Goal: Task Accomplishment & Management: Complete application form

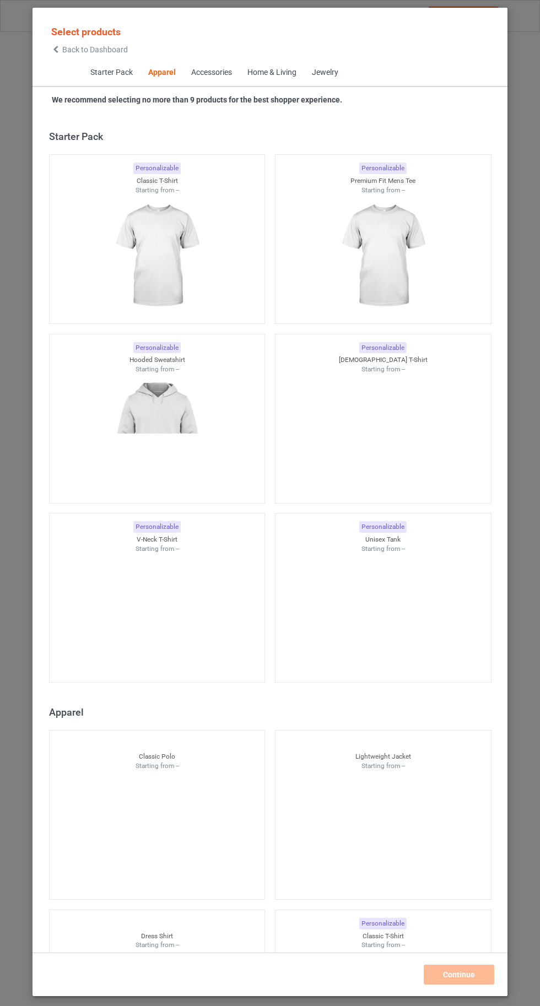
scroll to position [589, 0]
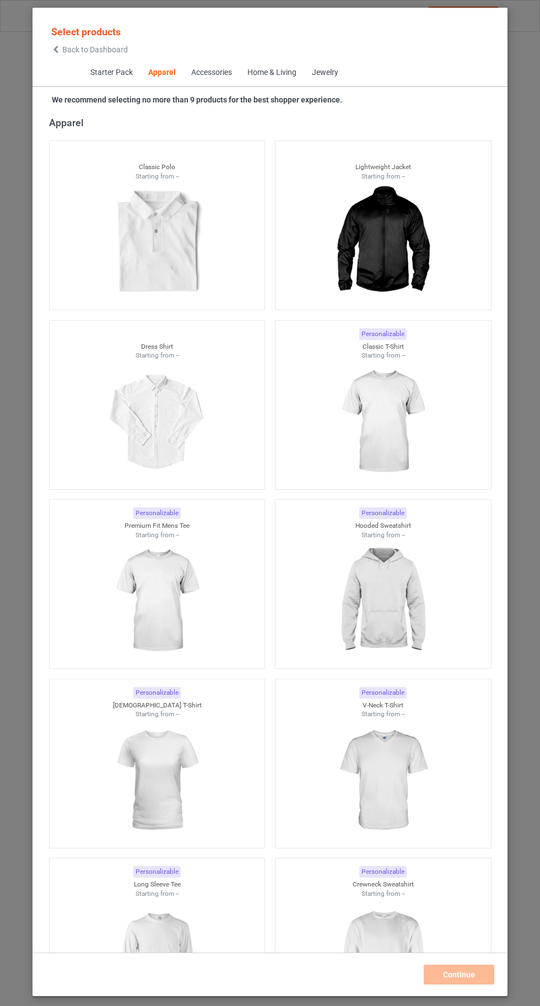
click at [381, 421] on img at bounding box center [382, 421] width 99 height 123
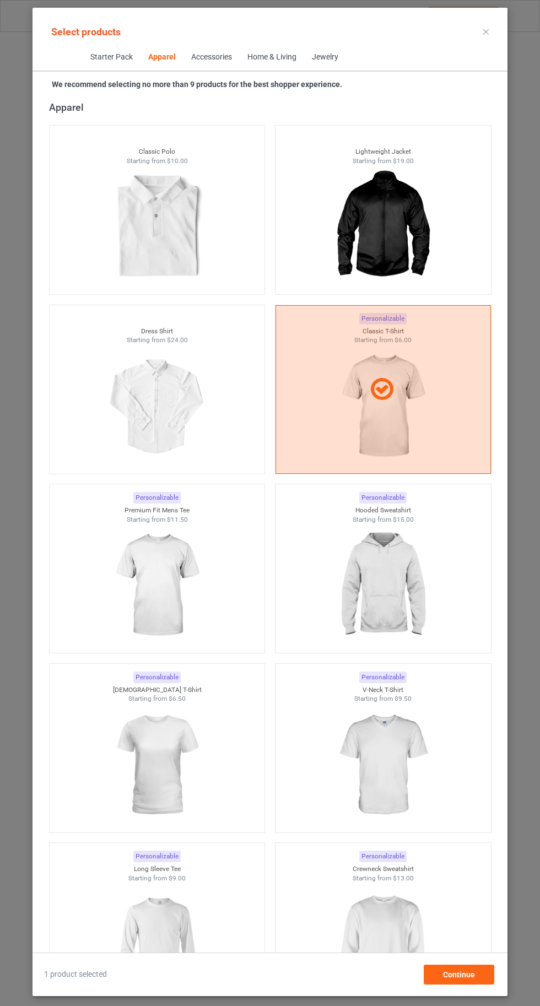
click at [158, 945] on img at bounding box center [156, 943] width 99 height 123
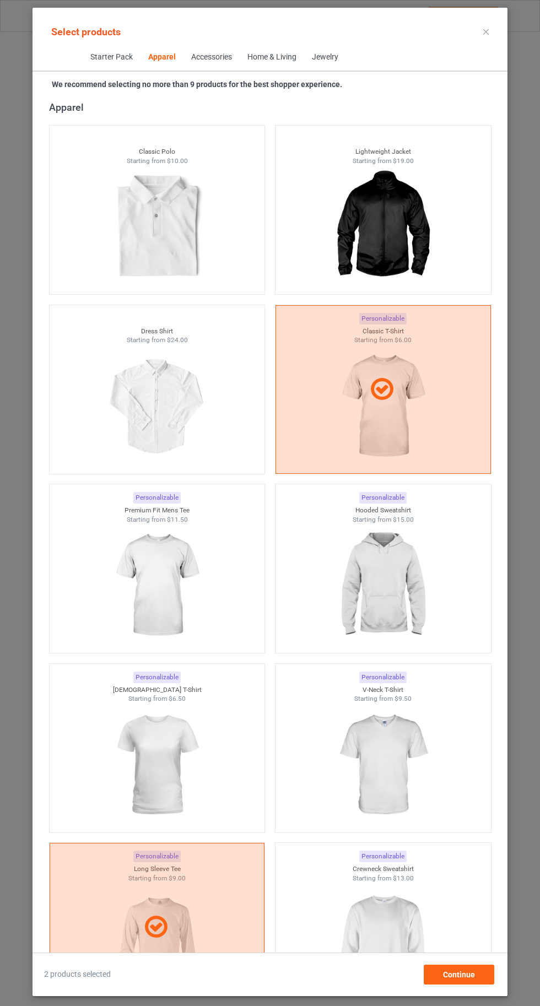
click at [381, 943] on img at bounding box center [382, 943] width 99 height 123
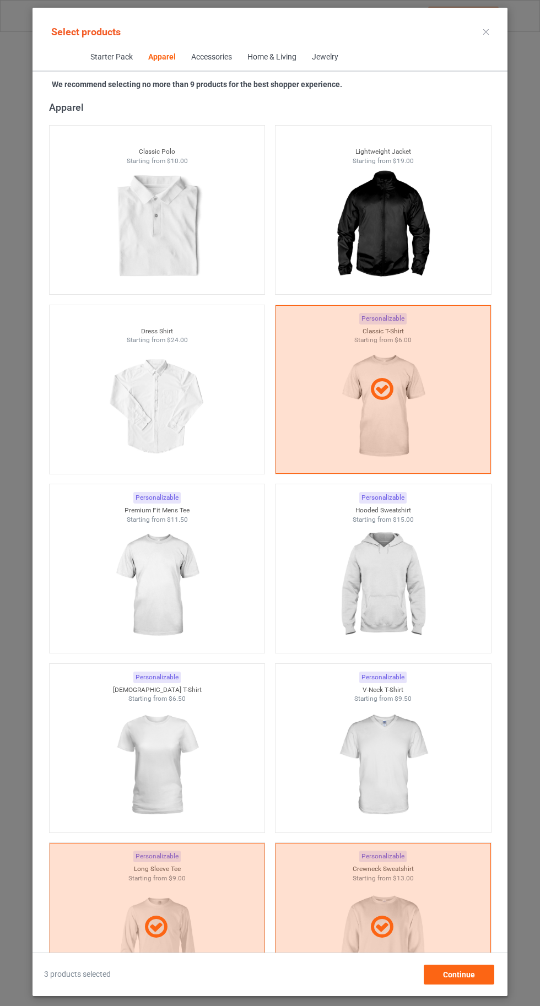
click at [150, 745] on img at bounding box center [156, 764] width 99 height 123
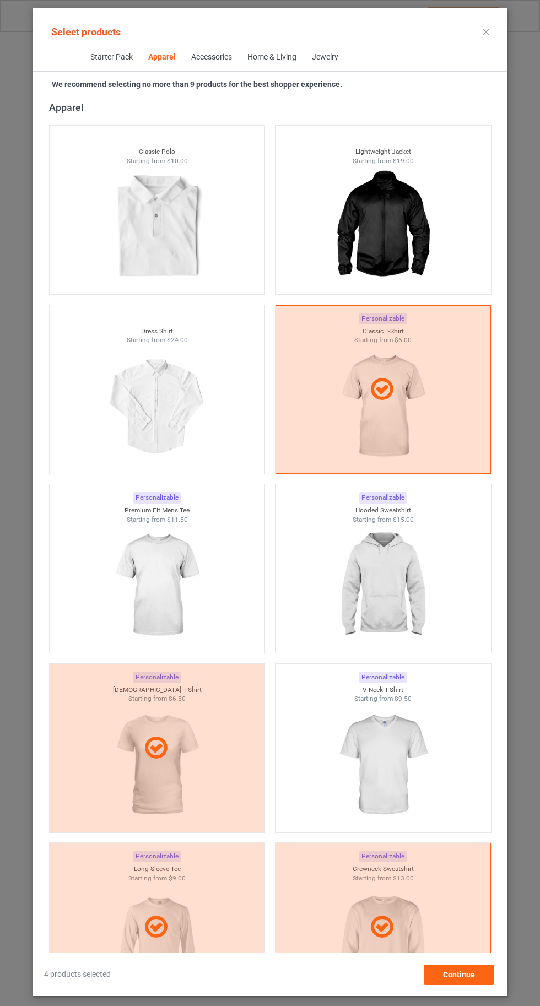
click at [157, 554] on img at bounding box center [156, 585] width 99 height 123
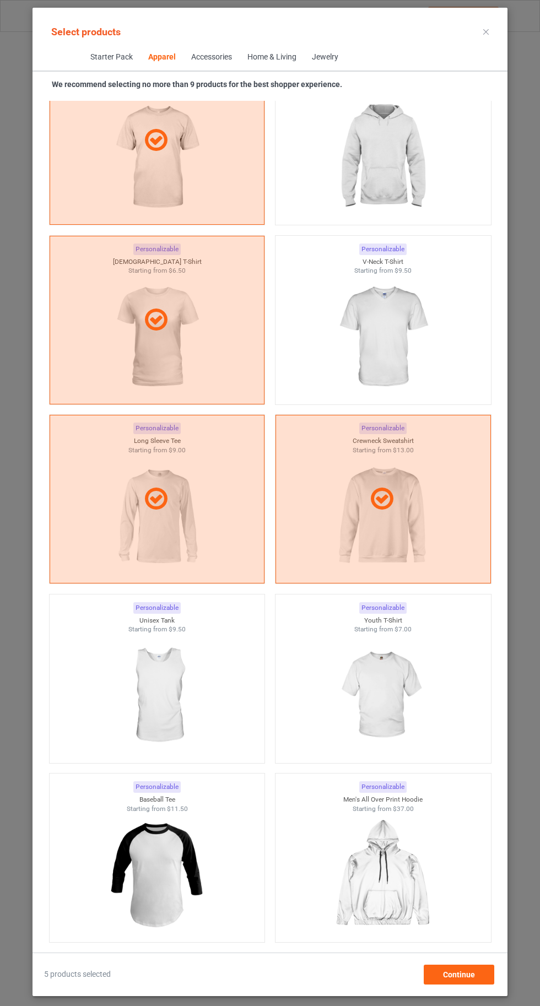
scroll to position [1014, 0]
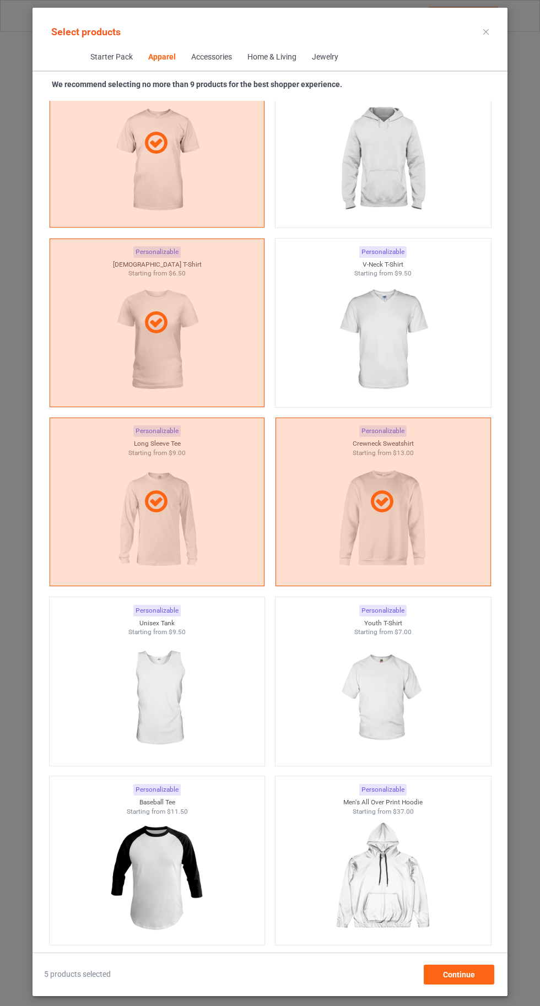
click at [361, 331] on img at bounding box center [382, 339] width 99 height 123
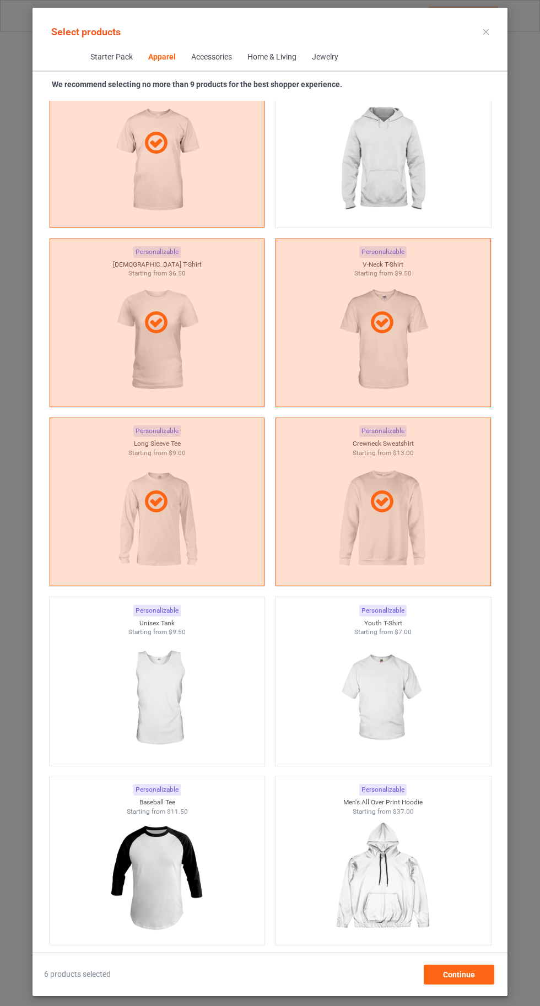
click at [358, 193] on img at bounding box center [382, 160] width 99 height 123
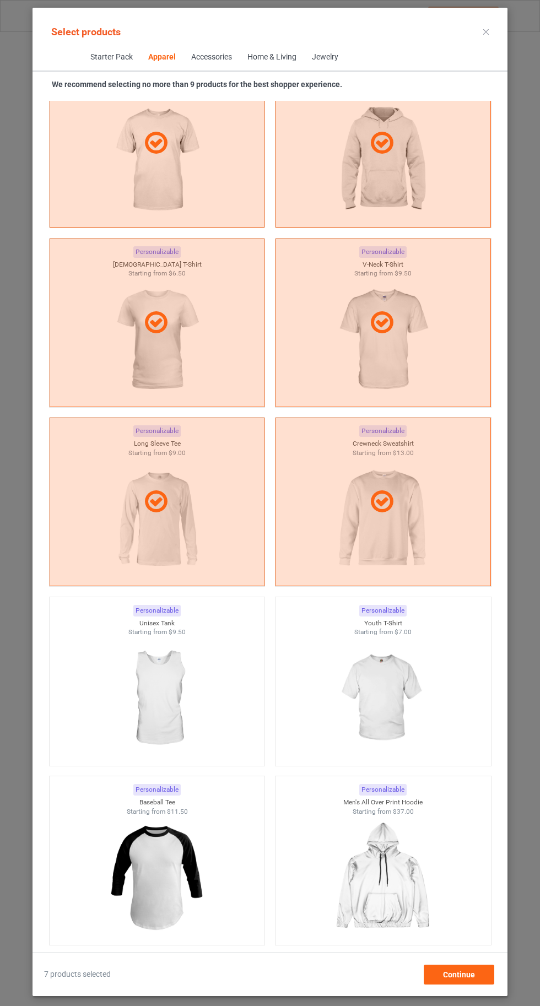
click at [410, 697] on img at bounding box center [382, 698] width 99 height 123
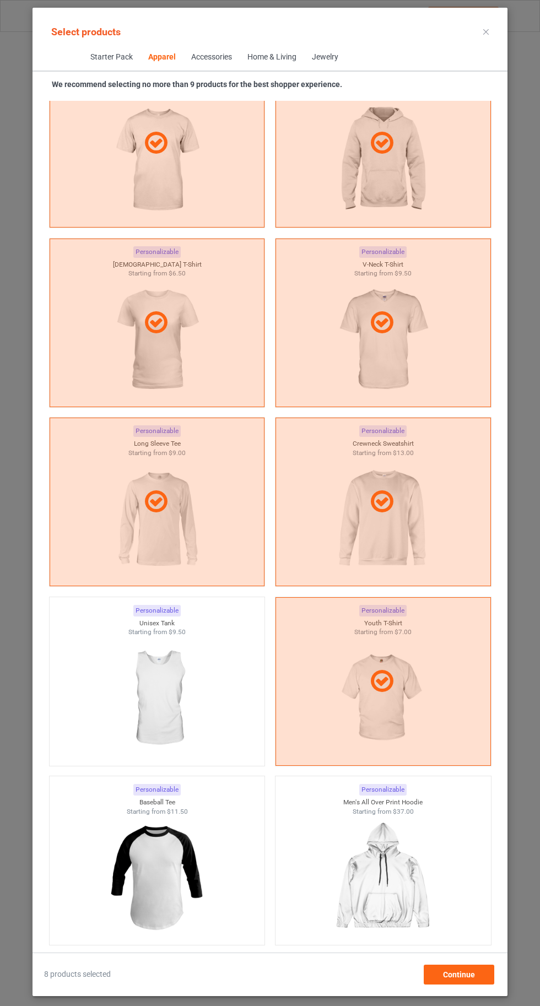
click at [486, 31] on icon at bounding box center [486, 32] width 6 height 6
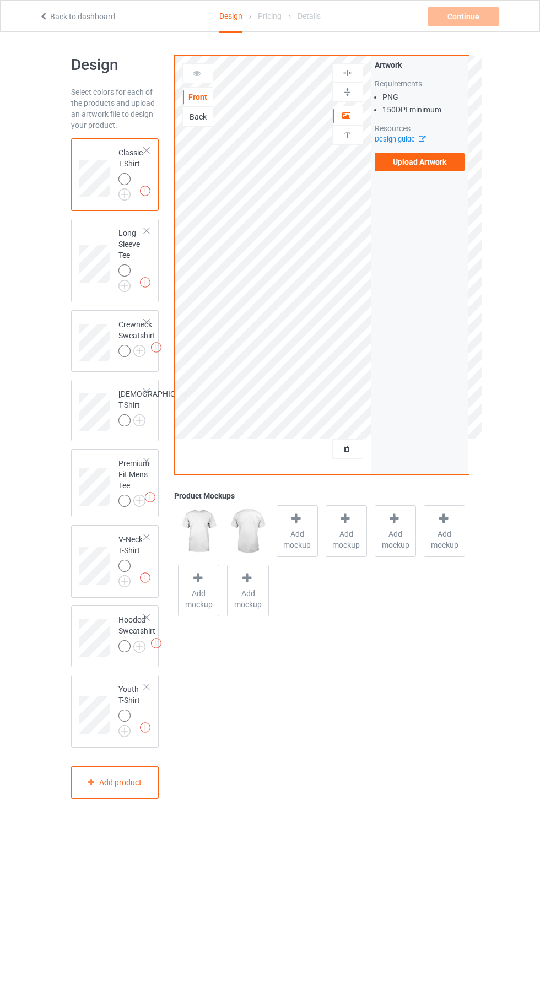
click at [0, 0] on img at bounding box center [0, 0] width 0 height 0
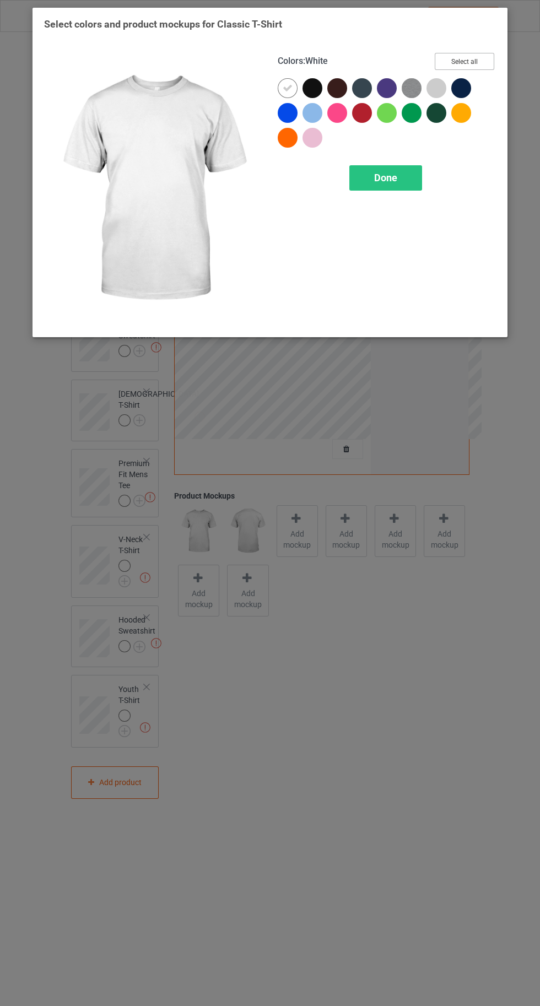
click at [470, 66] on button "Select all" at bounding box center [463, 61] width 59 height 17
click at [378, 182] on span "Done" at bounding box center [385, 178] width 23 height 12
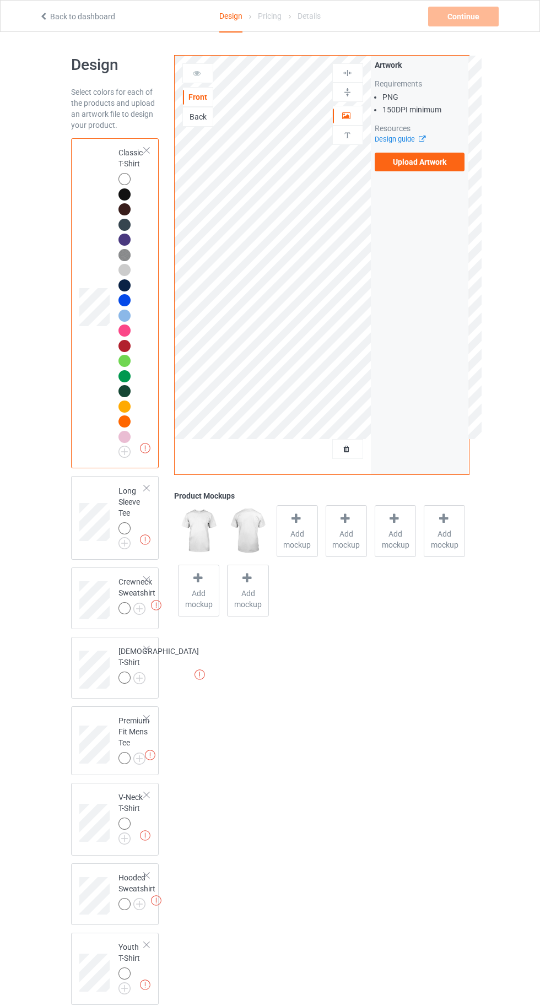
click at [426, 162] on label "Upload Artwork" at bounding box center [419, 162] width 90 height 19
click at [0, 0] on input "Upload Artwork" at bounding box center [0, 0] width 0 height 0
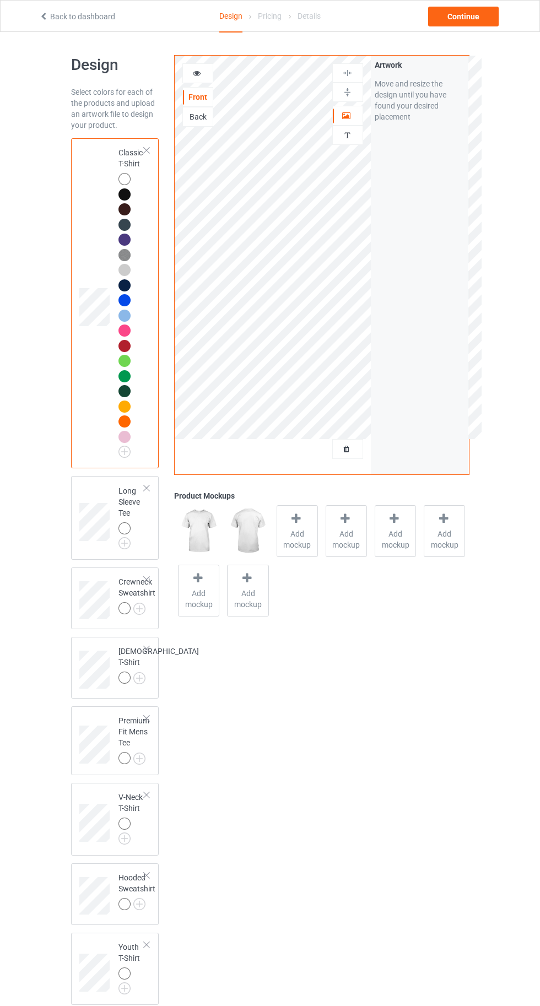
click at [0, 0] on img at bounding box center [0, 0] width 0 height 0
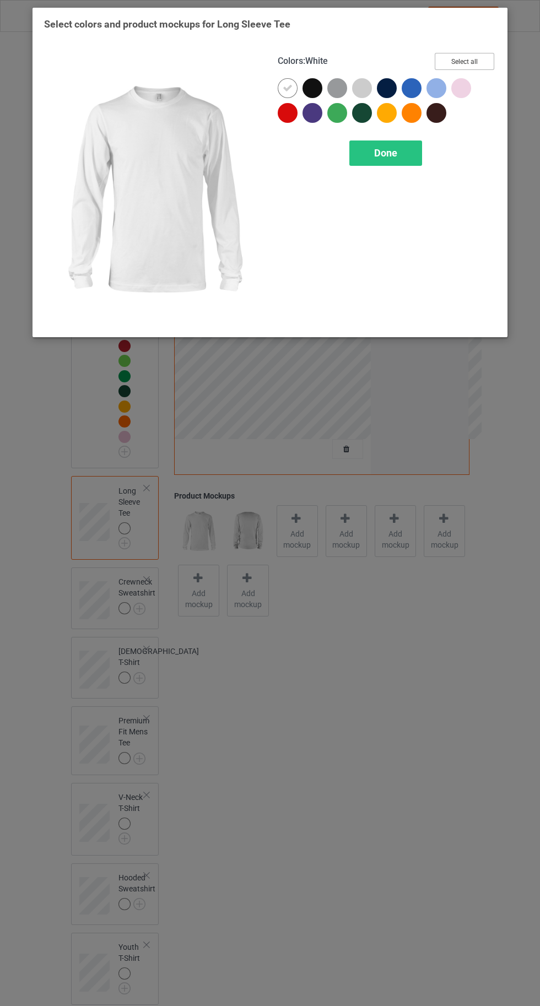
click at [463, 61] on button "Select all" at bounding box center [463, 61] width 59 height 17
click at [281, 112] on div at bounding box center [288, 113] width 20 height 20
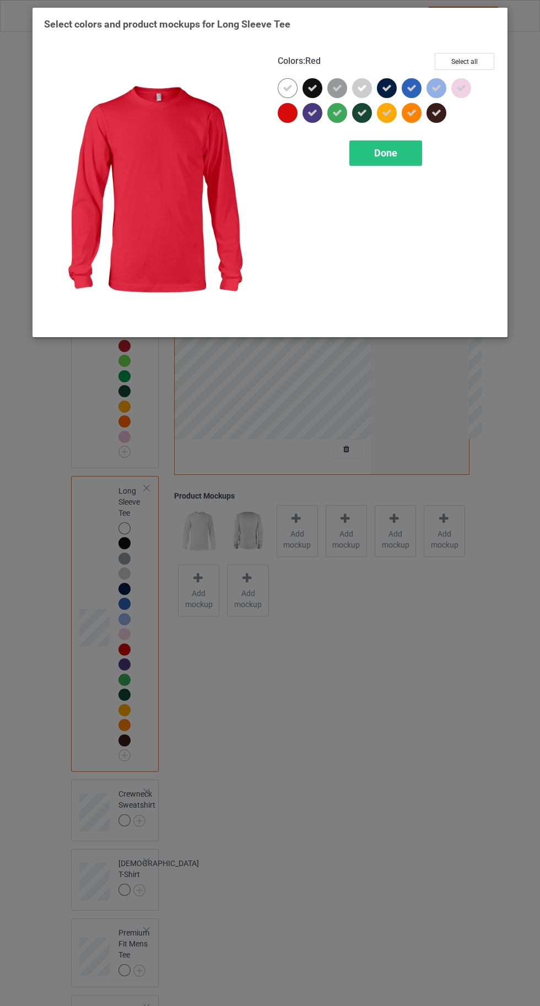
click at [337, 112] on icon at bounding box center [337, 113] width 10 height 10
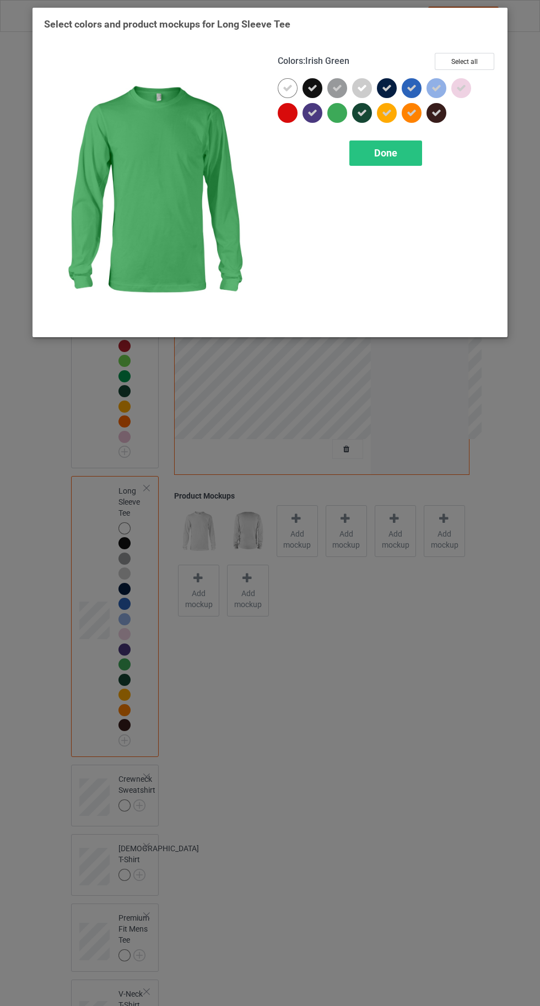
click at [362, 112] on icon at bounding box center [362, 113] width 10 height 10
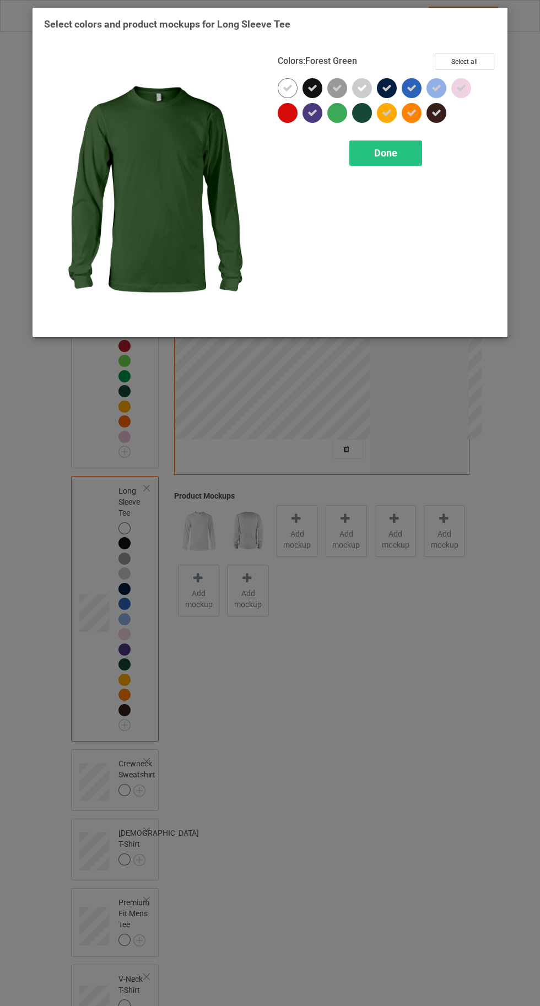
click at [355, 164] on div "Done" at bounding box center [385, 152] width 73 height 25
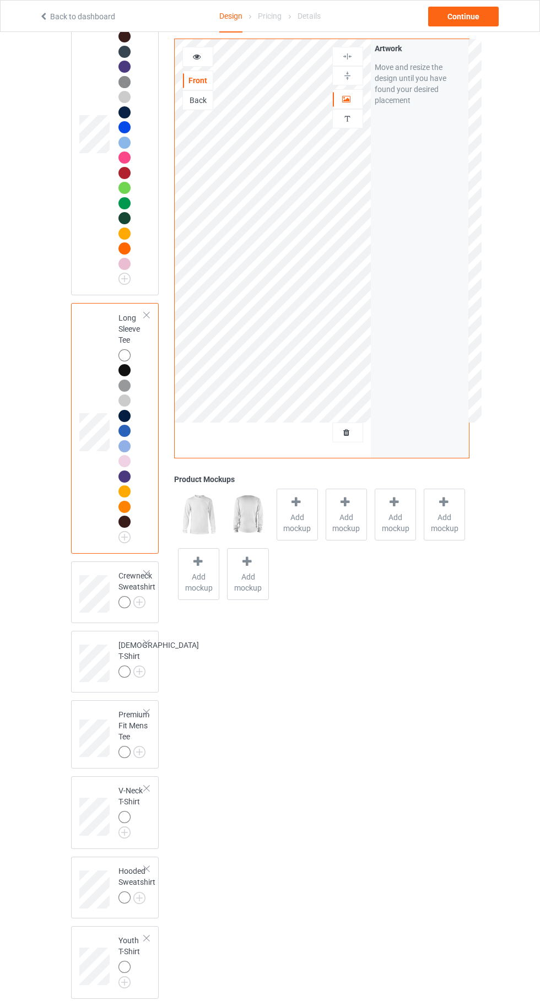
scroll to position [173, 0]
click at [0, 0] on img at bounding box center [0, 0] width 0 height 0
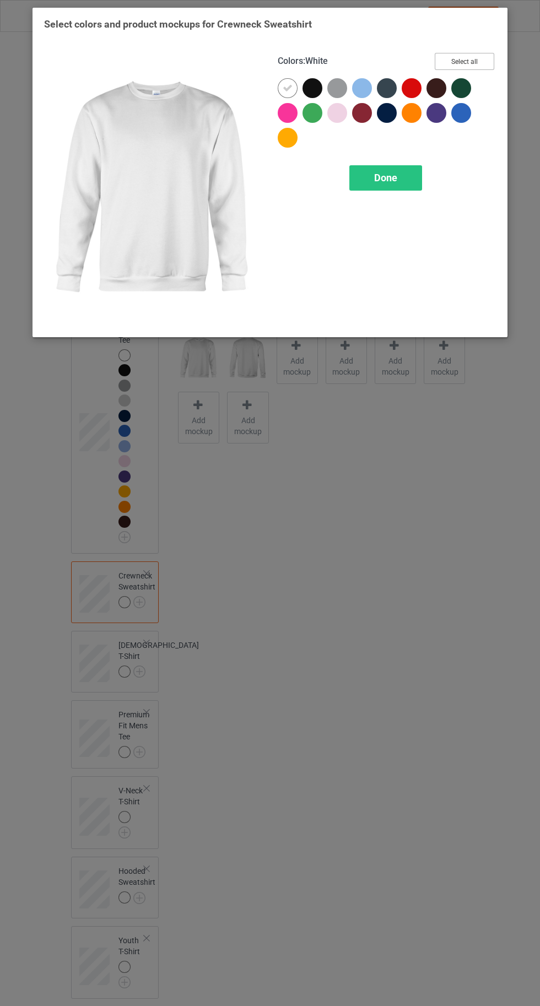
click at [458, 63] on button "Select all" at bounding box center [463, 61] width 59 height 17
click at [410, 84] on icon at bounding box center [411, 88] width 10 height 10
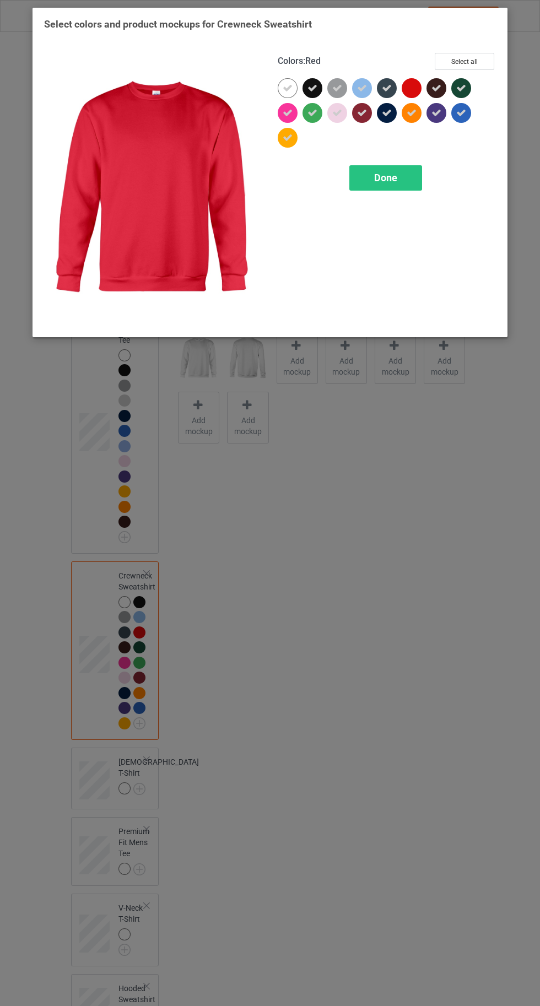
click at [462, 88] on icon at bounding box center [461, 88] width 10 height 10
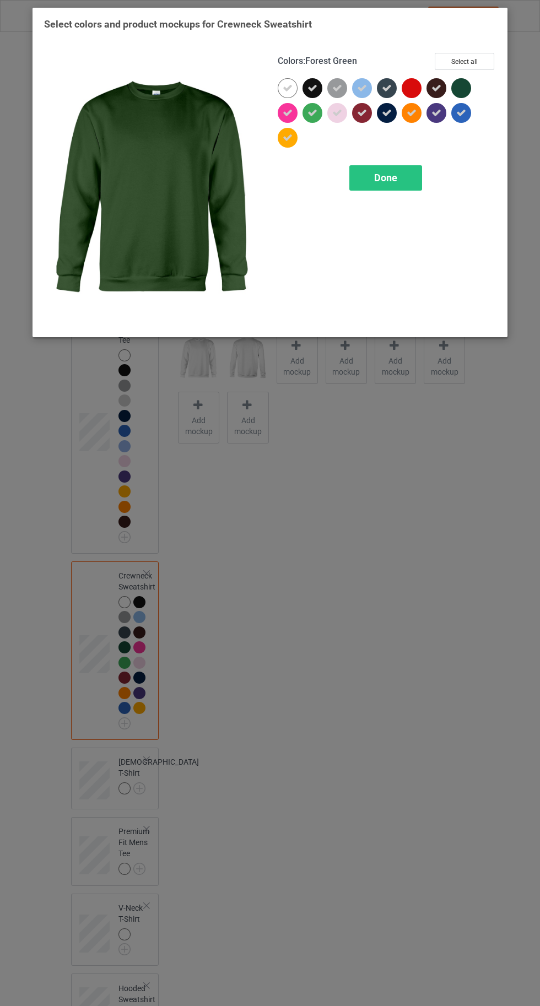
click at [311, 110] on icon at bounding box center [312, 113] width 10 height 10
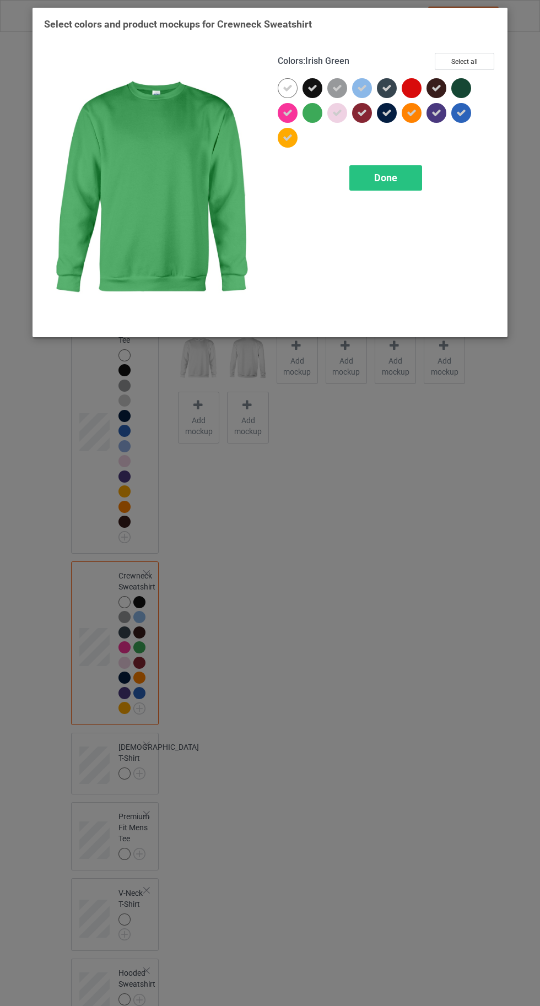
click at [379, 189] on div "Done" at bounding box center [385, 177] width 73 height 25
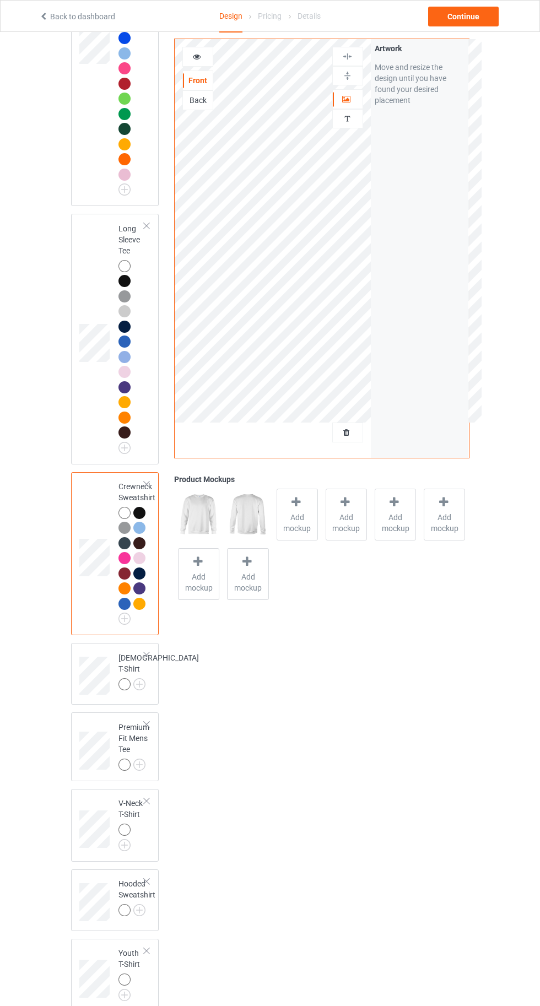
scroll to position [275, 0]
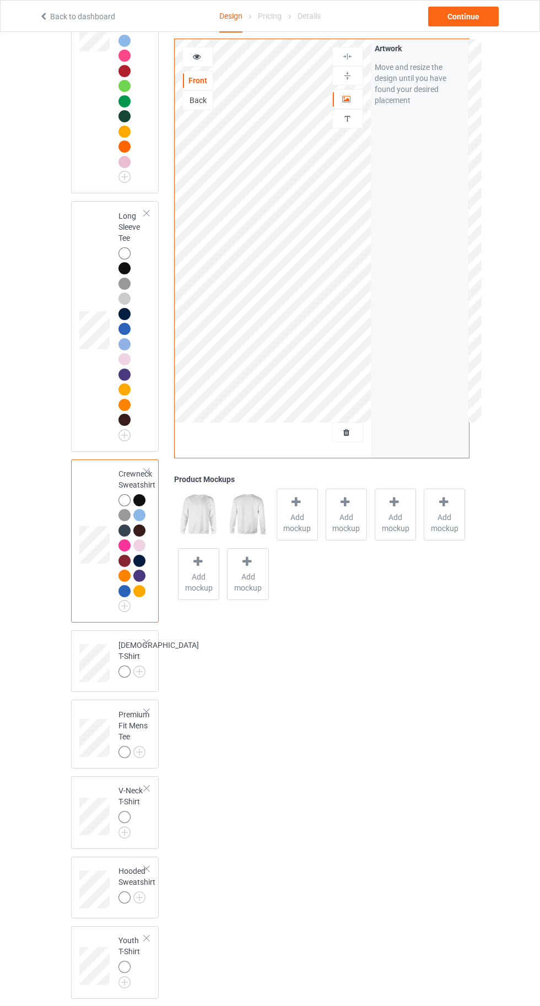
click at [0, 0] on img at bounding box center [0, 0] width 0 height 0
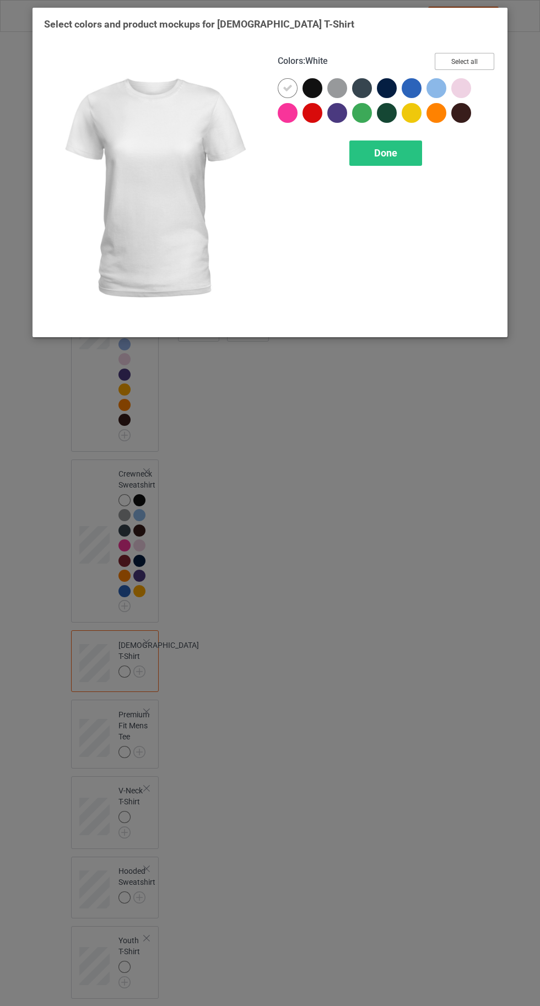
click at [465, 65] on button "Select all" at bounding box center [463, 61] width 59 height 17
click at [311, 115] on icon at bounding box center [312, 113] width 10 height 10
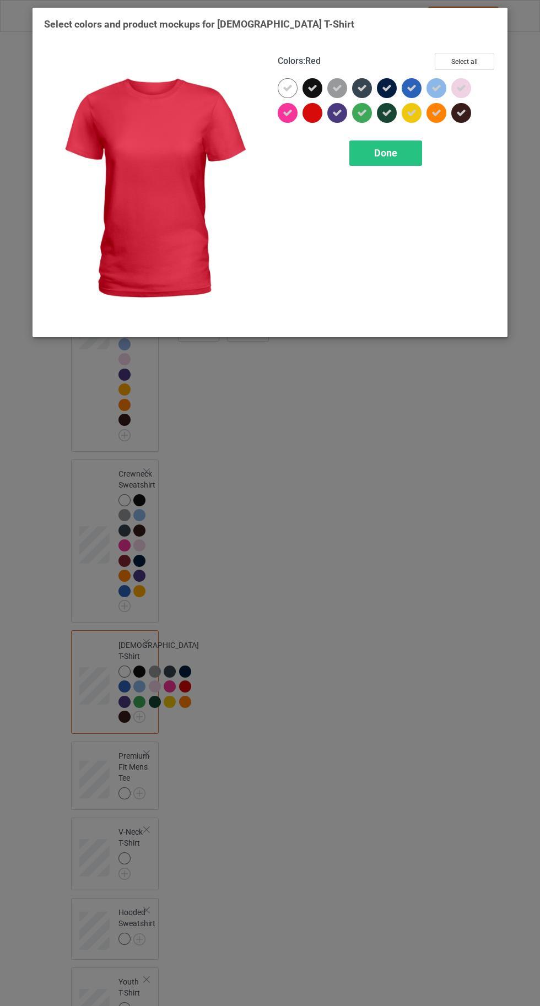
click at [362, 112] on icon at bounding box center [362, 113] width 10 height 10
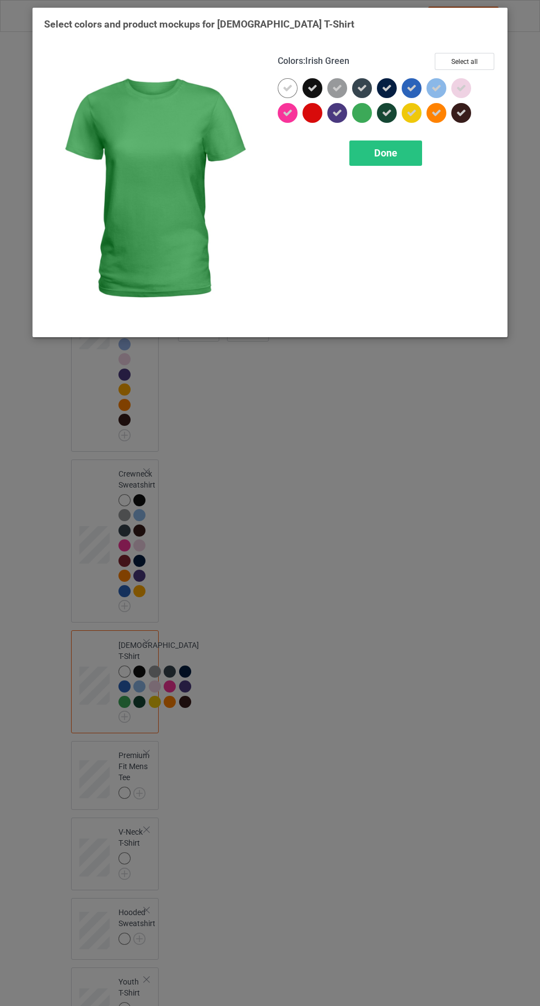
click at [386, 112] on icon at bounding box center [387, 113] width 10 height 10
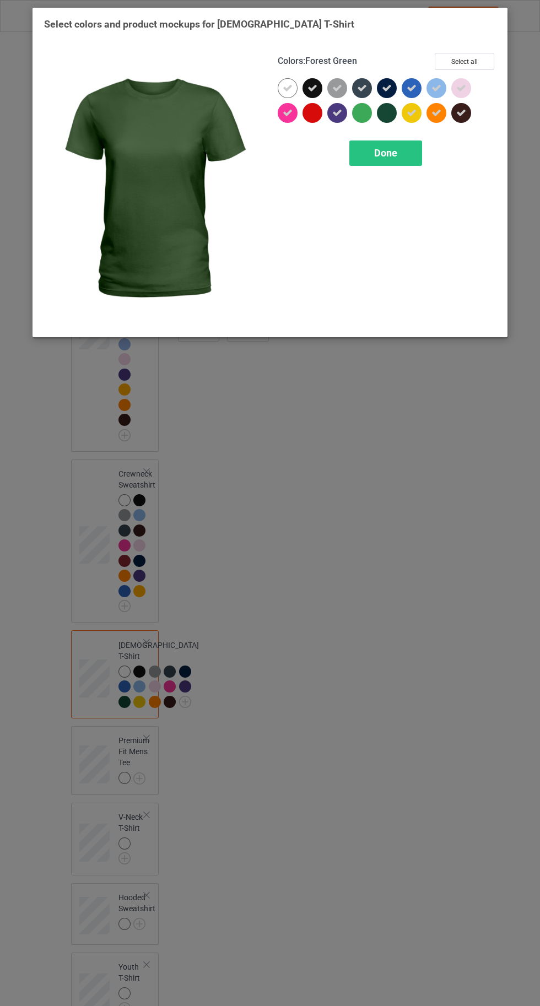
click at [390, 159] on div "Done" at bounding box center [385, 152] width 73 height 25
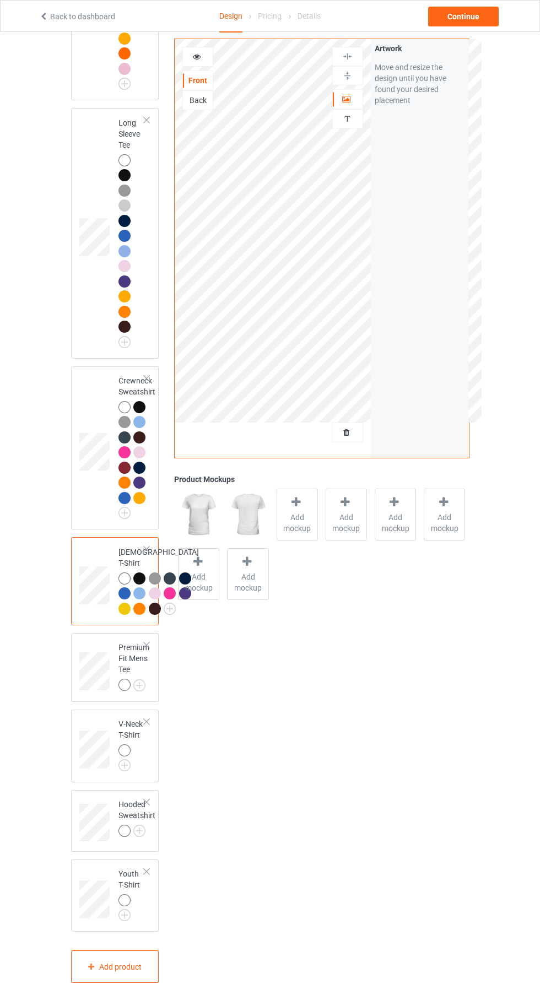
scroll to position [456, 0]
click at [0, 0] on img at bounding box center [0, 0] width 0 height 0
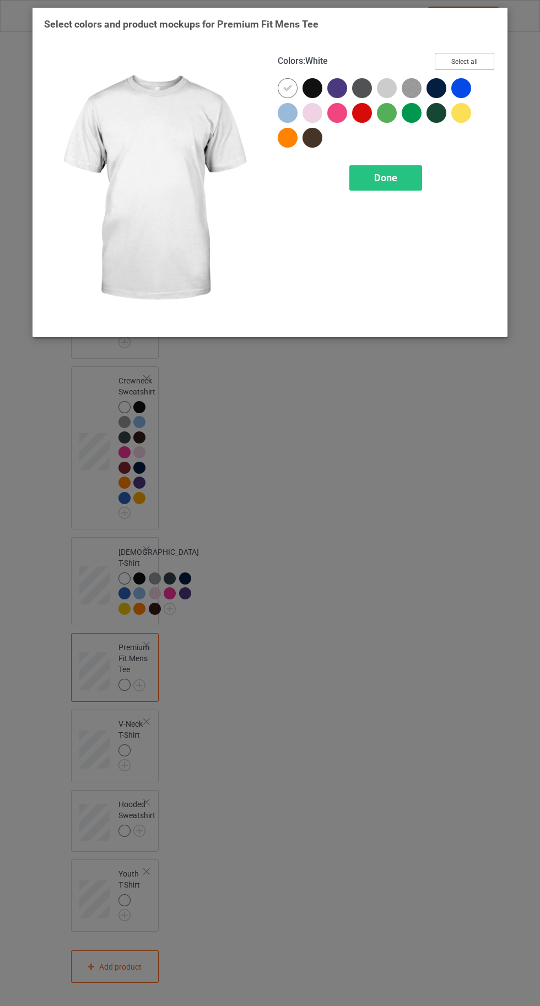
click at [479, 55] on button "Select all" at bounding box center [463, 61] width 59 height 17
click at [362, 113] on icon at bounding box center [362, 113] width 10 height 10
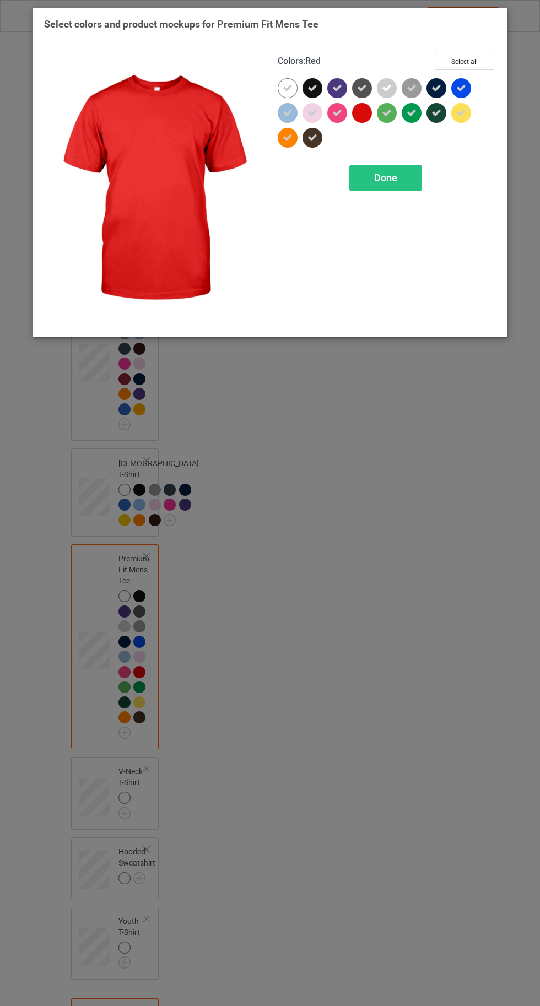
click at [386, 112] on icon at bounding box center [387, 113] width 10 height 10
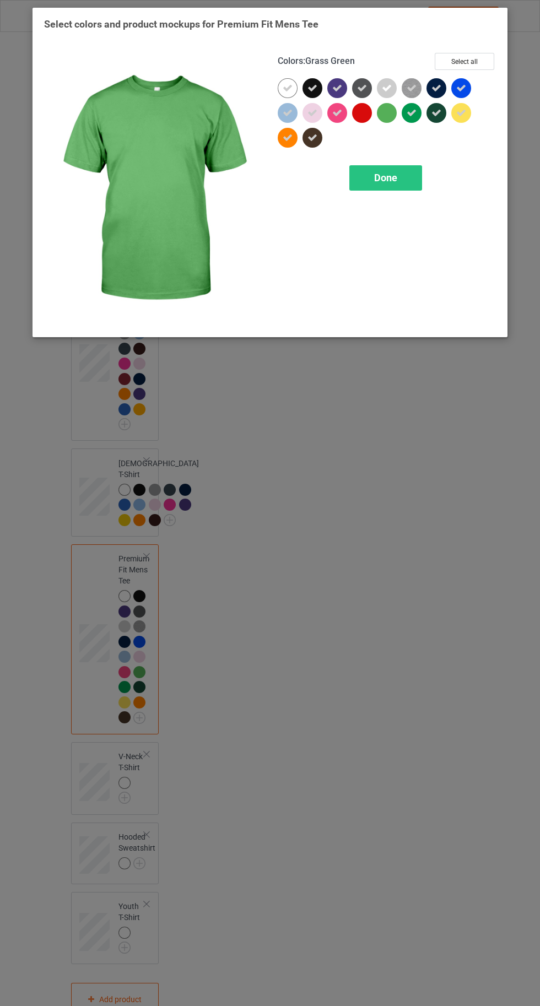
click at [411, 112] on icon at bounding box center [411, 113] width 10 height 10
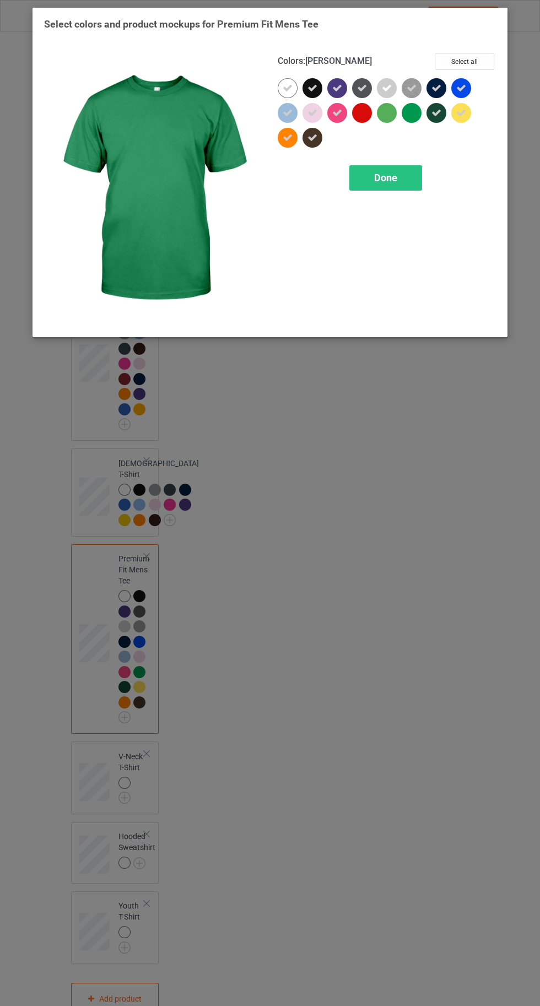
click at [397, 172] on div "Done" at bounding box center [385, 177] width 73 height 25
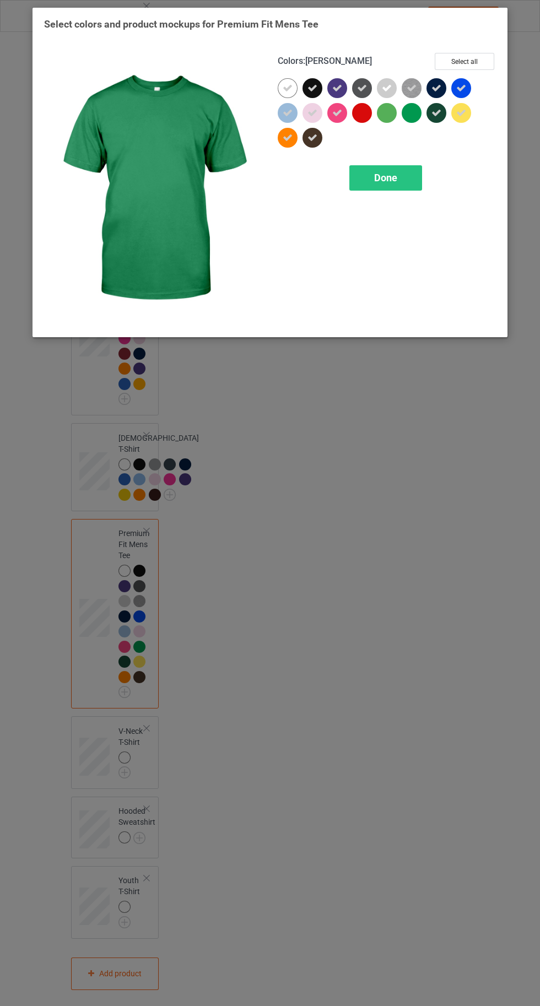
scroll to position [562, 0]
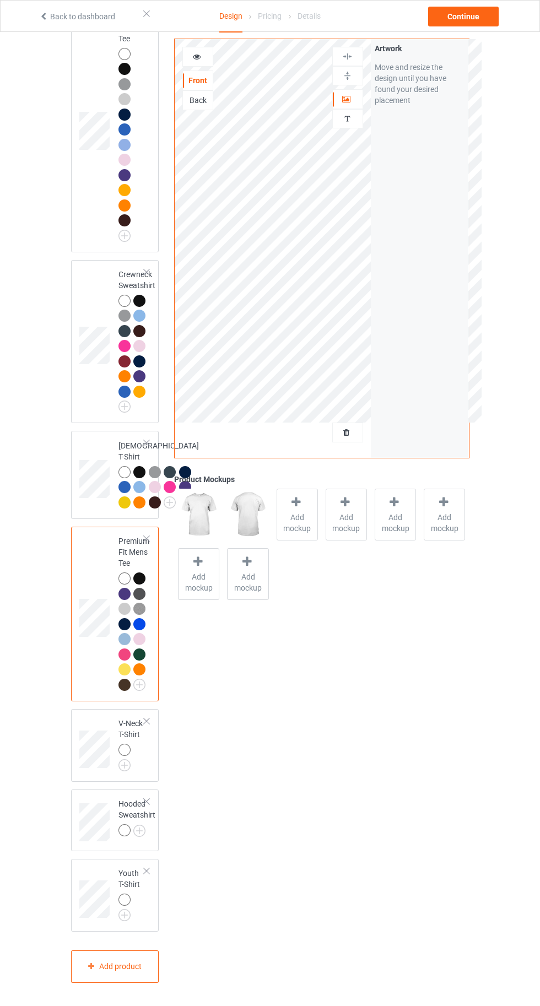
click at [0, 0] on img at bounding box center [0, 0] width 0 height 0
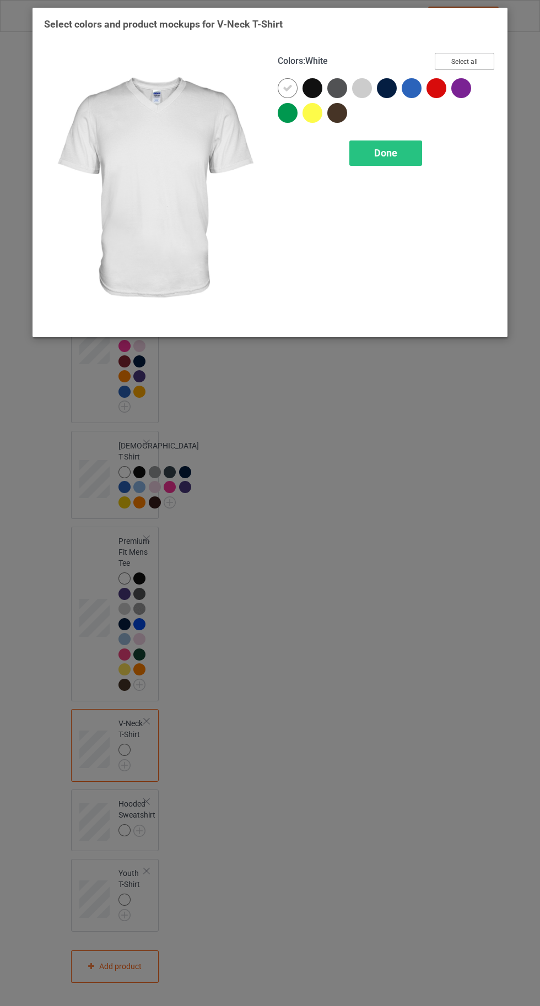
click at [472, 54] on button "Select all" at bounding box center [463, 61] width 59 height 17
click at [286, 112] on icon at bounding box center [287, 113] width 10 height 10
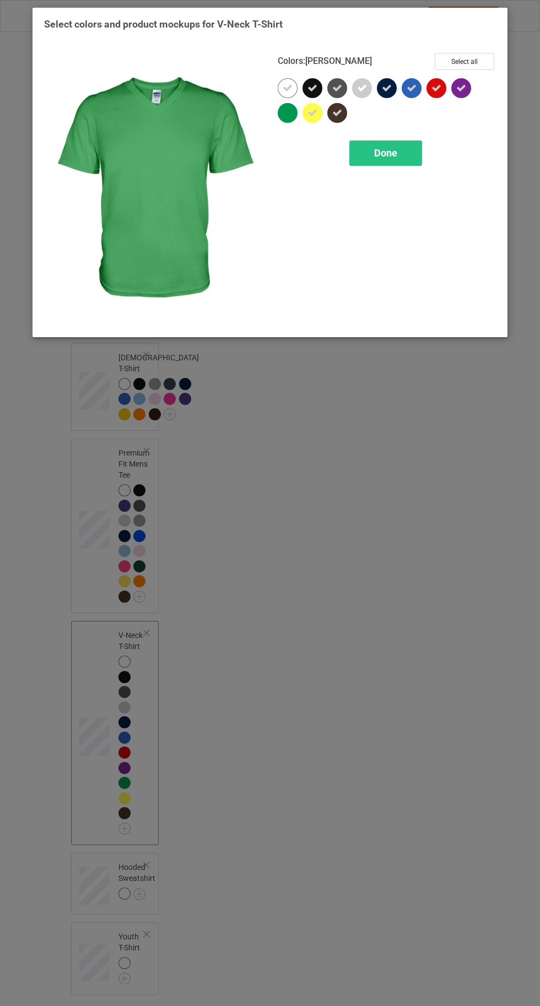
click at [439, 88] on icon at bounding box center [436, 88] width 10 height 10
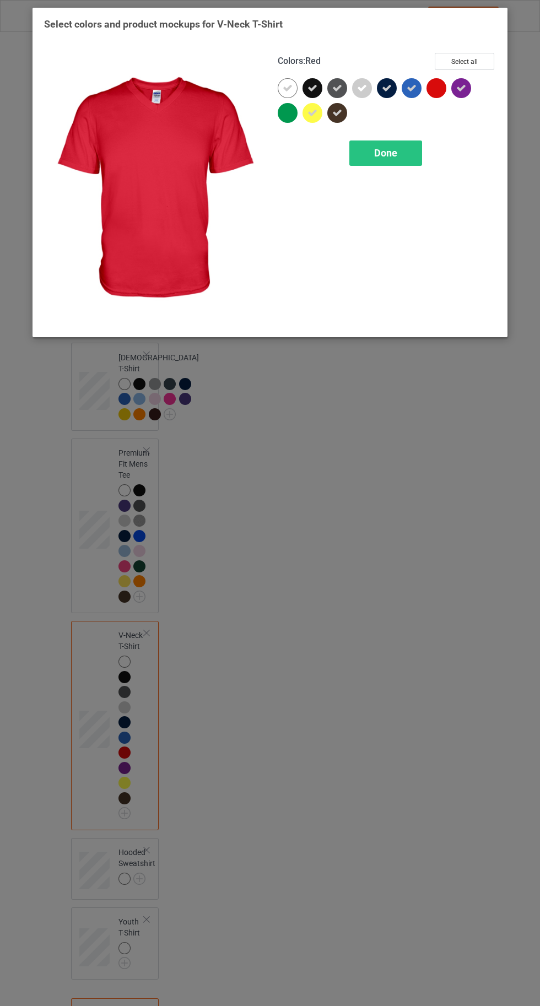
click at [404, 155] on div "Done" at bounding box center [385, 152] width 73 height 25
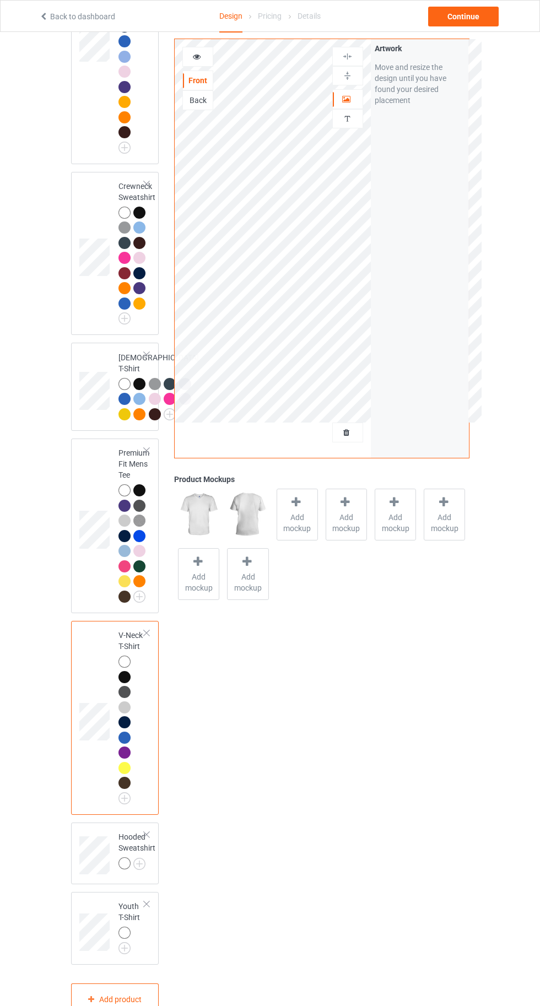
scroll to position [683, 0]
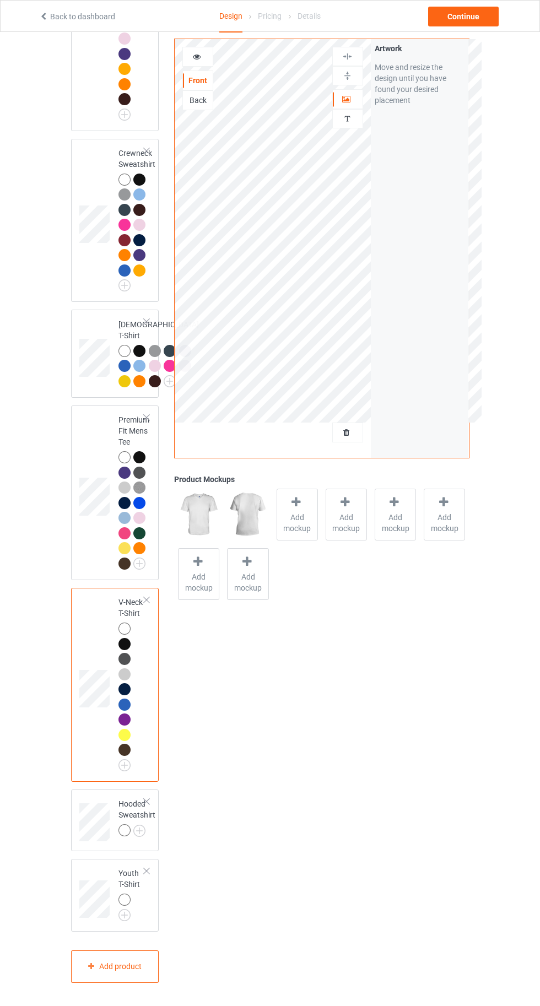
click at [0, 0] on img at bounding box center [0, 0] width 0 height 0
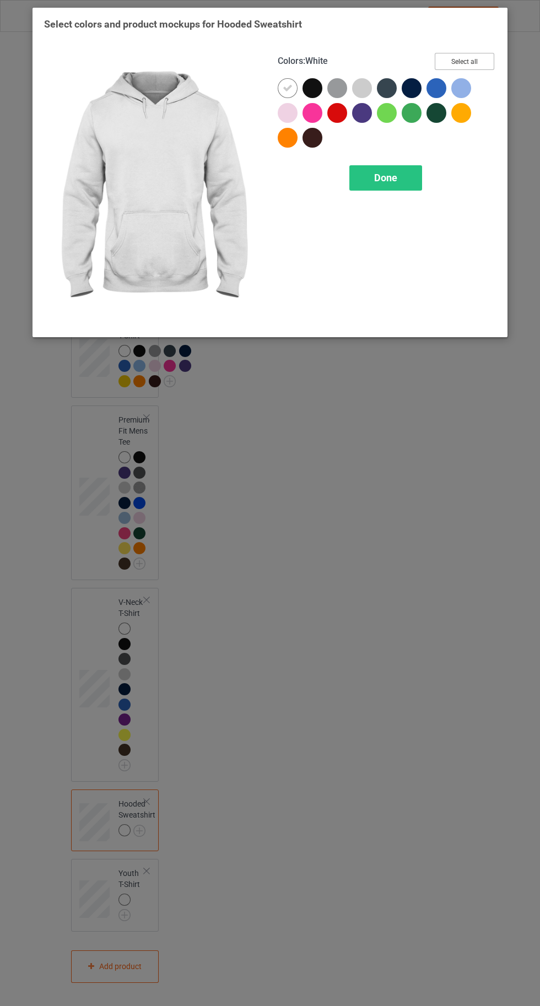
click at [466, 58] on button "Select all" at bounding box center [463, 61] width 59 height 17
click at [436, 112] on icon at bounding box center [436, 113] width 10 height 10
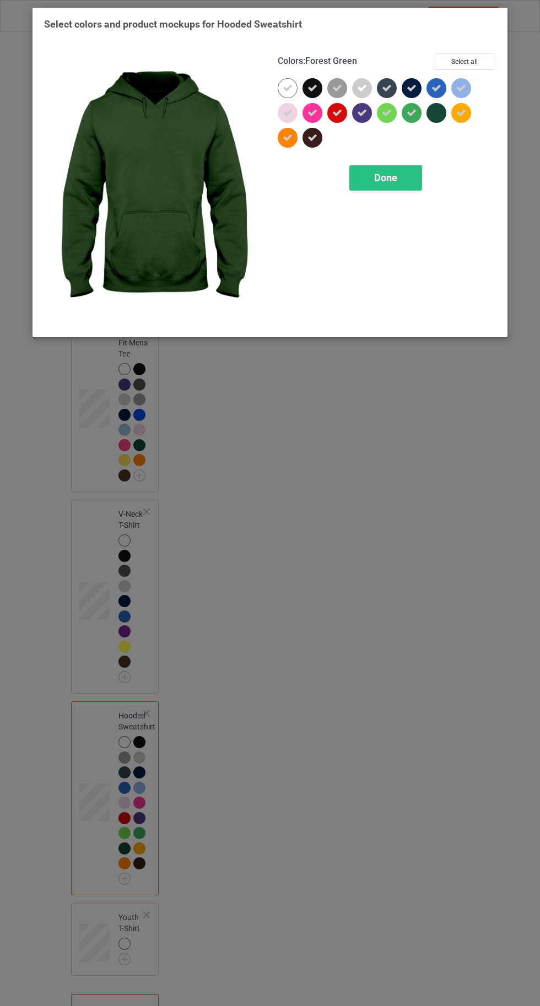
click at [409, 116] on icon at bounding box center [411, 113] width 10 height 10
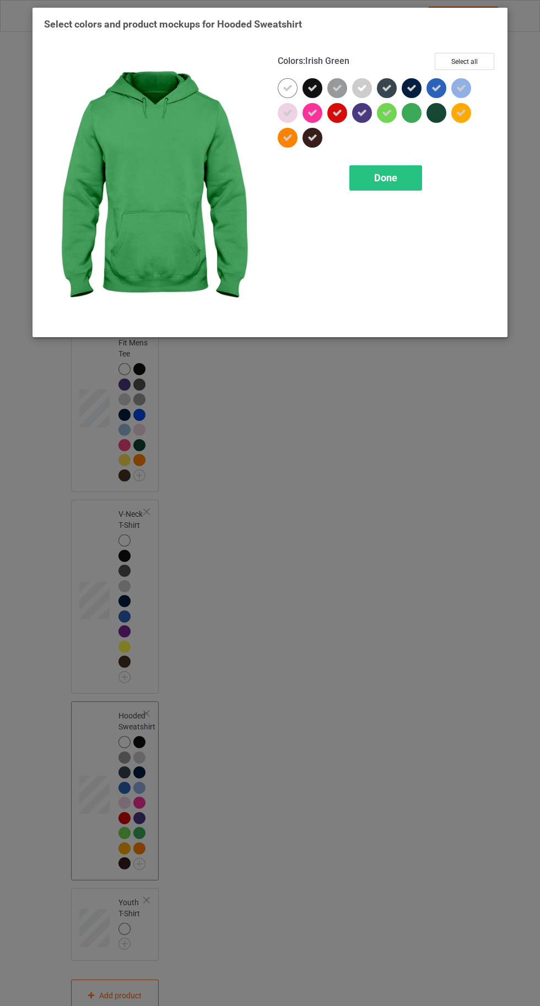
click at [337, 112] on icon at bounding box center [337, 113] width 10 height 10
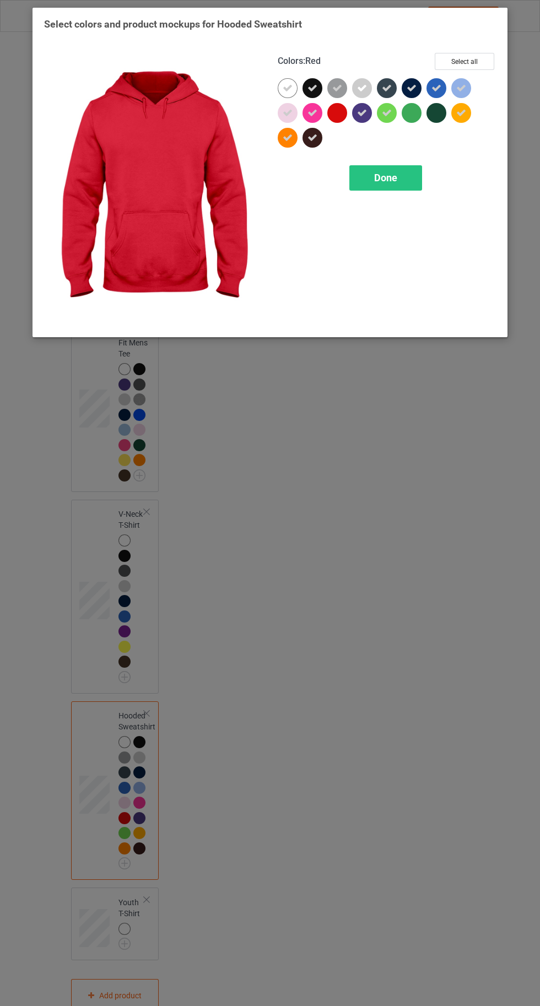
click at [364, 186] on div "Done" at bounding box center [385, 177] width 73 height 25
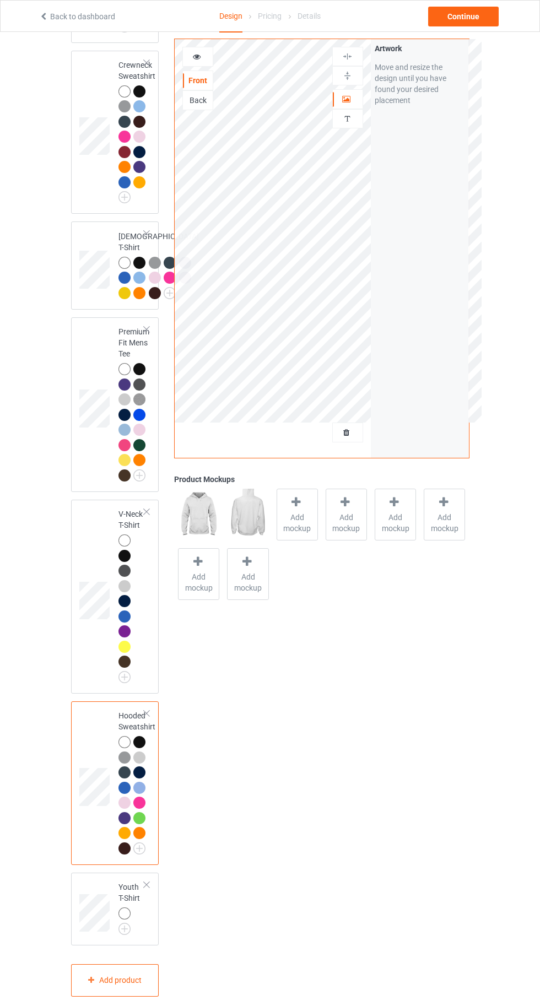
scroll to position [785, 0]
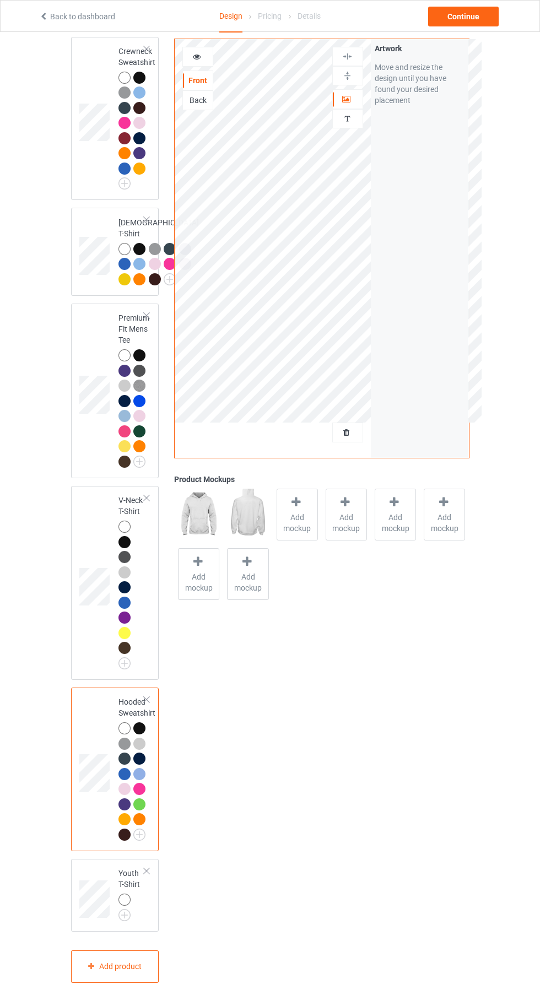
click at [0, 0] on img at bounding box center [0, 0] width 0 height 0
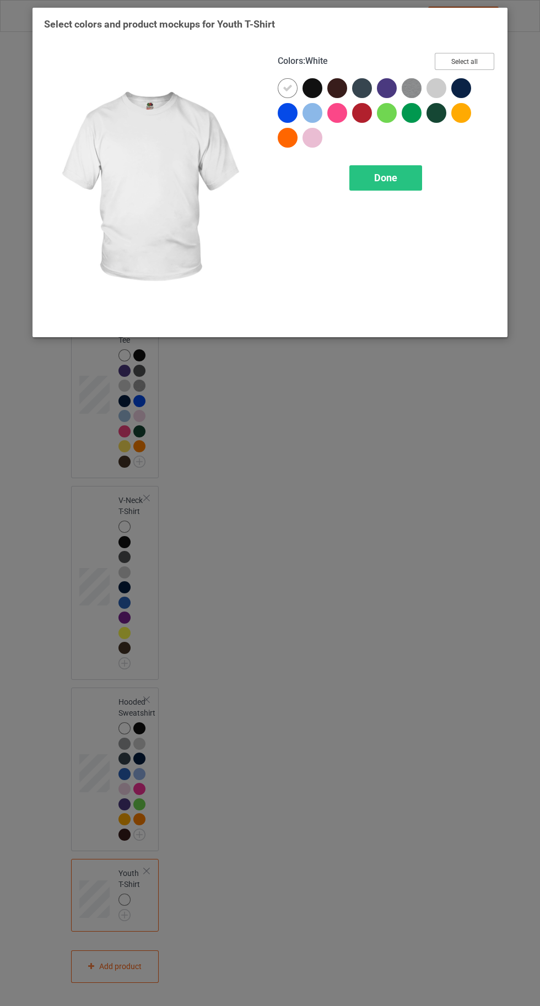
click at [470, 59] on button "Select all" at bounding box center [463, 61] width 59 height 17
click at [412, 117] on icon at bounding box center [411, 113] width 10 height 10
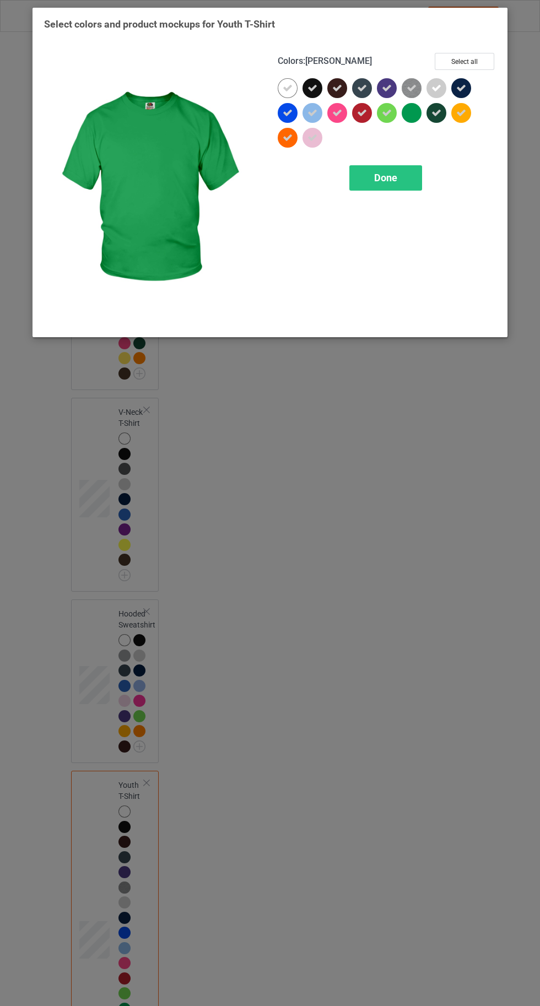
click at [436, 112] on icon at bounding box center [436, 113] width 10 height 10
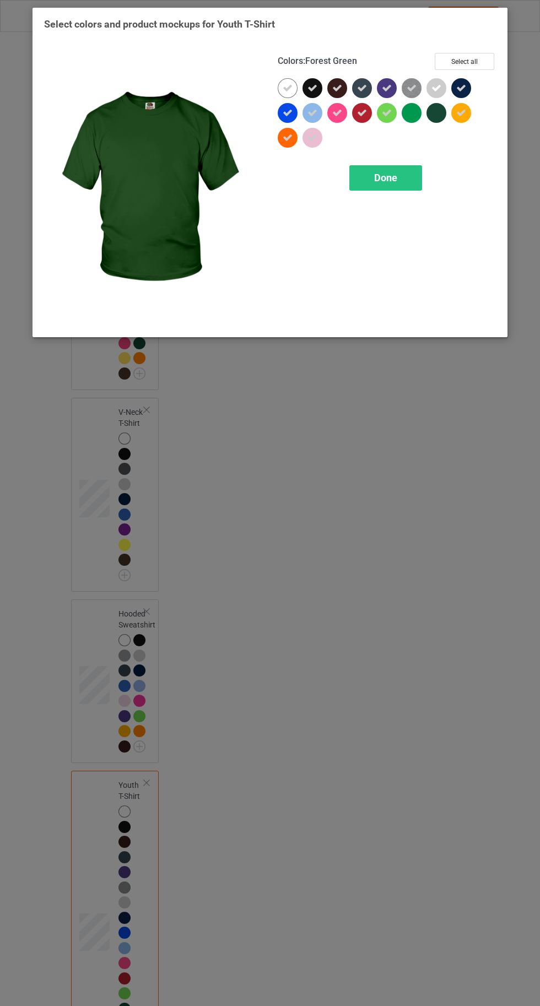
click at [361, 113] on icon at bounding box center [362, 113] width 10 height 10
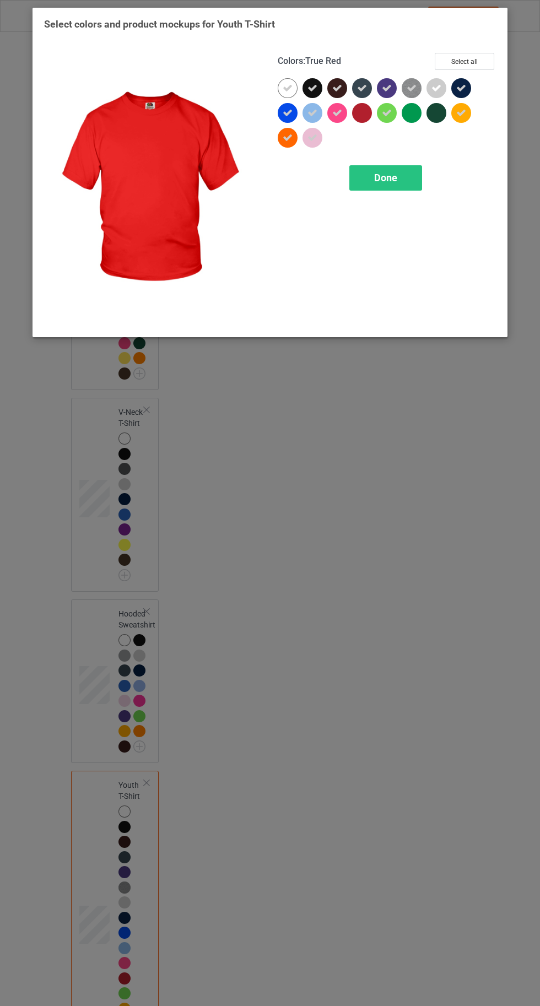
click at [383, 178] on span "Done" at bounding box center [385, 178] width 23 height 12
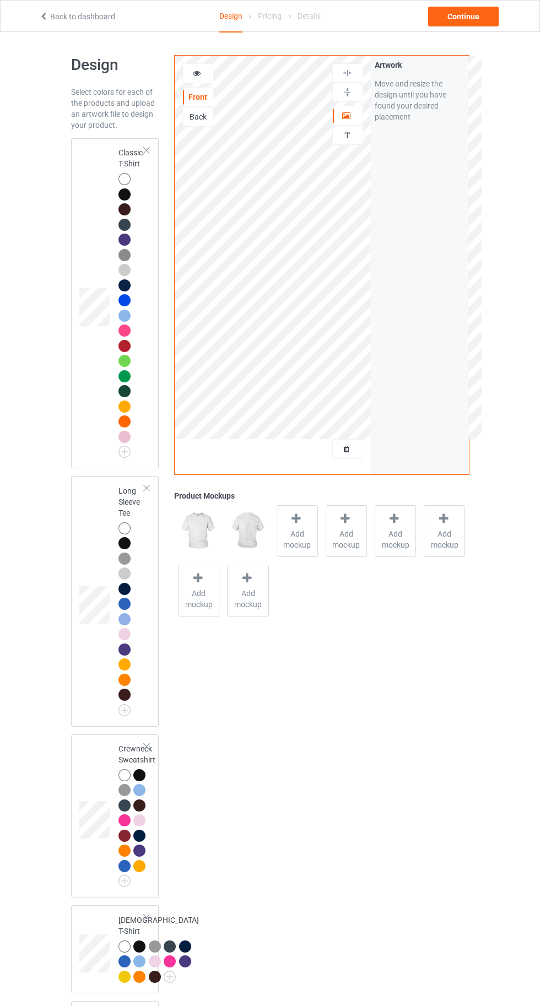
click at [121, 173] on div at bounding box center [124, 179] width 12 height 12
click at [296, 539] on span "Add mockup" at bounding box center [297, 539] width 40 height 22
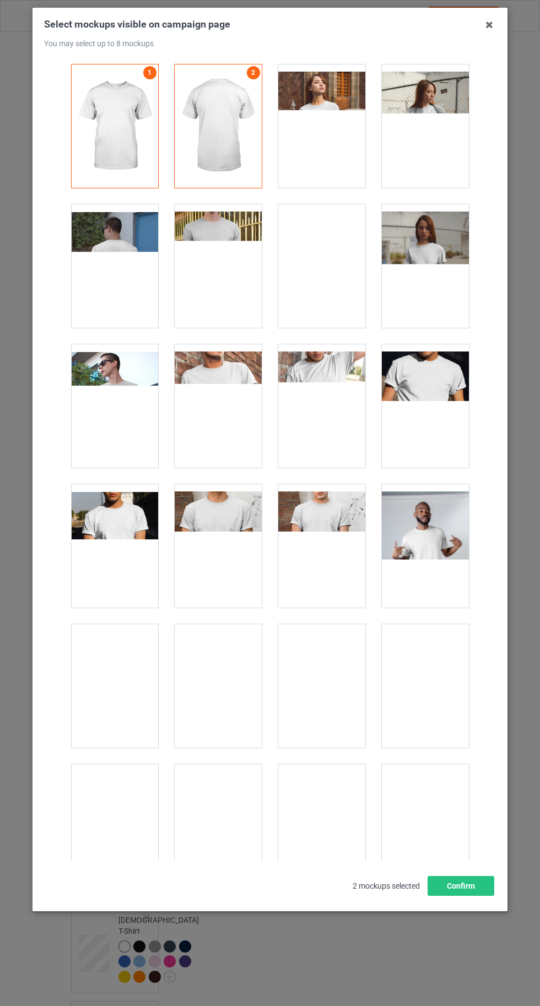
scroll to position [15184, 0]
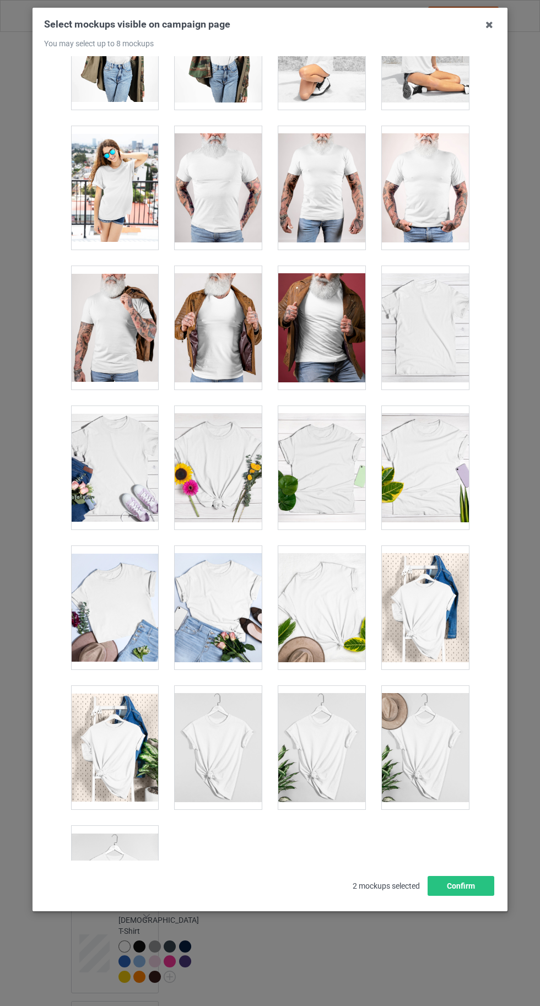
click at [119, 861] on div at bounding box center [114, 886] width 87 height 123
click at [479, 895] on button "Confirm" at bounding box center [460, 886] width 67 height 20
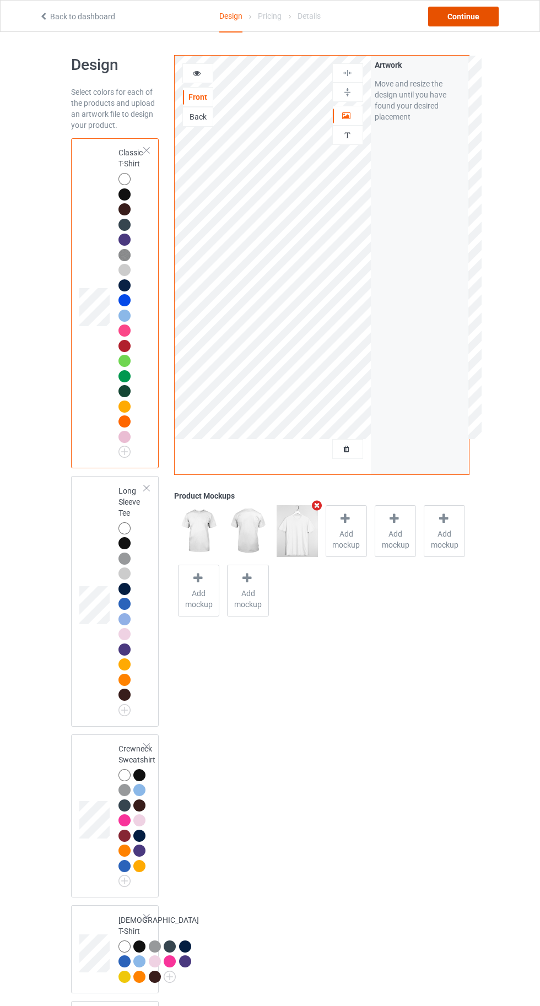
click at [468, 11] on div "Continue" at bounding box center [463, 17] width 70 height 20
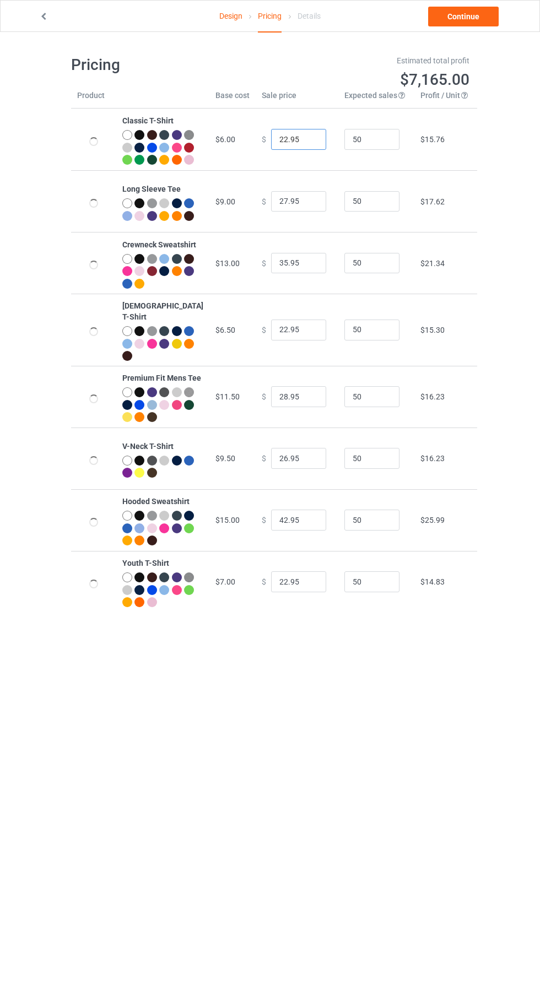
click at [271, 144] on input "22.95" at bounding box center [298, 139] width 55 height 21
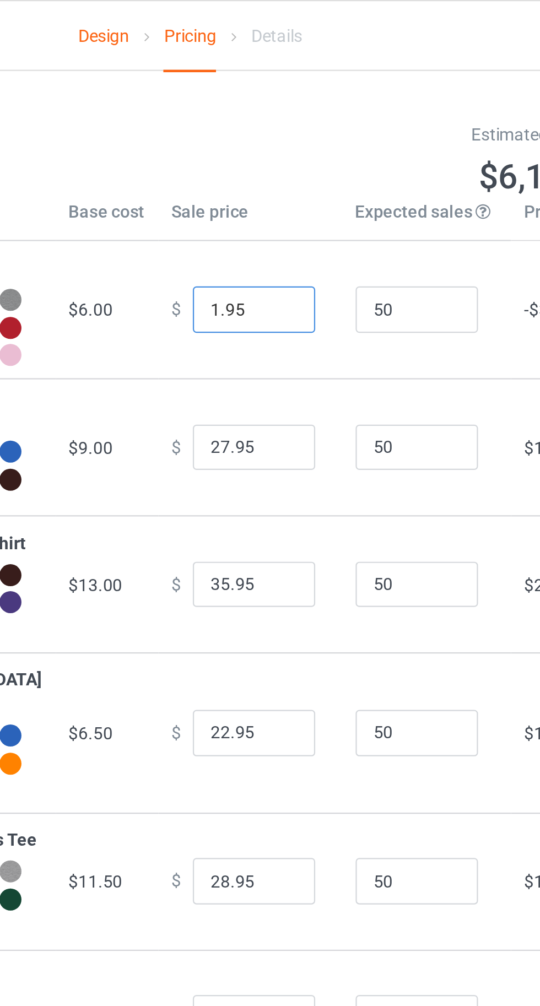
type input "19.95"
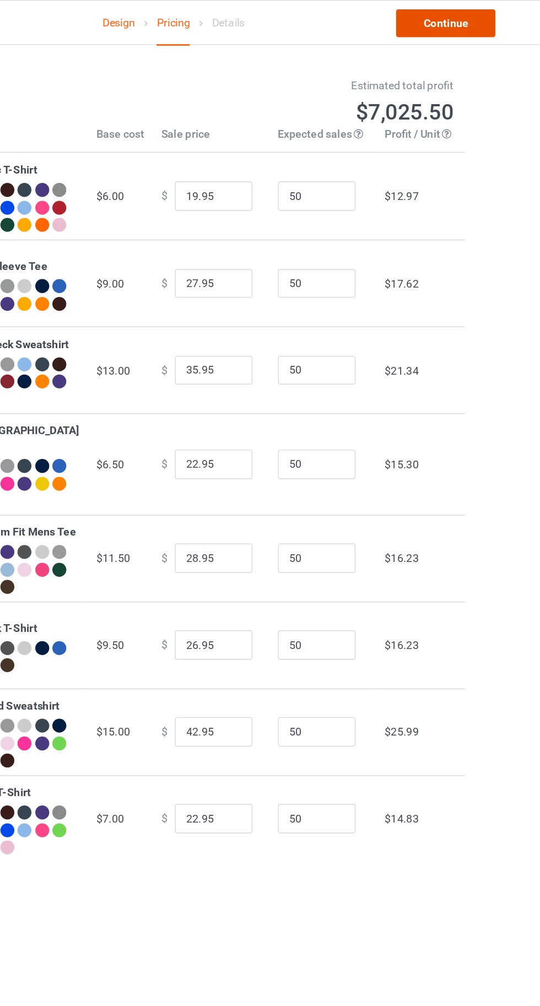
click at [479, 14] on link "Continue" at bounding box center [463, 17] width 70 height 20
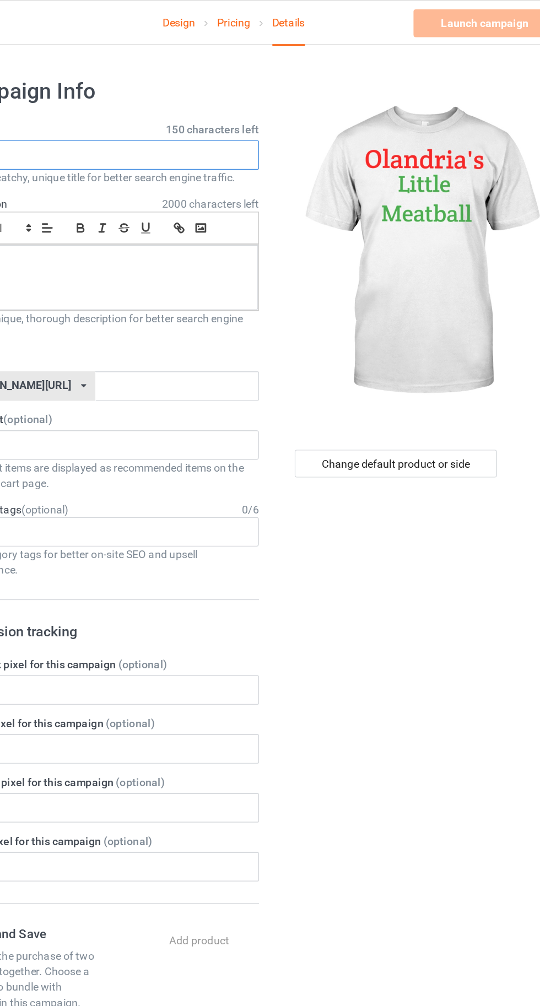
click at [148, 108] on input "text" at bounding box center [179, 110] width 217 height 21
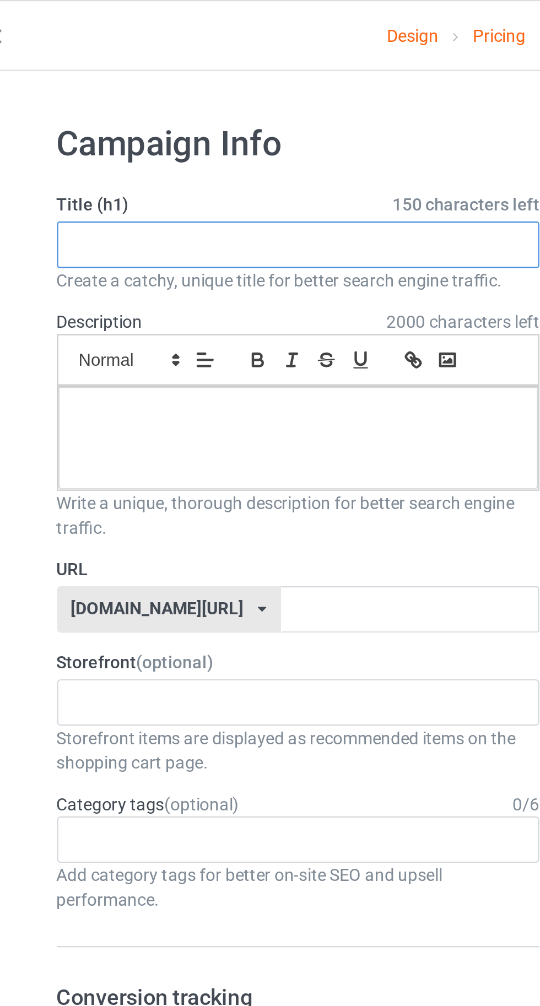
paste input "[PERSON_NAME] Little Meatball"
type input "[PERSON_NAME] Little Meatball"
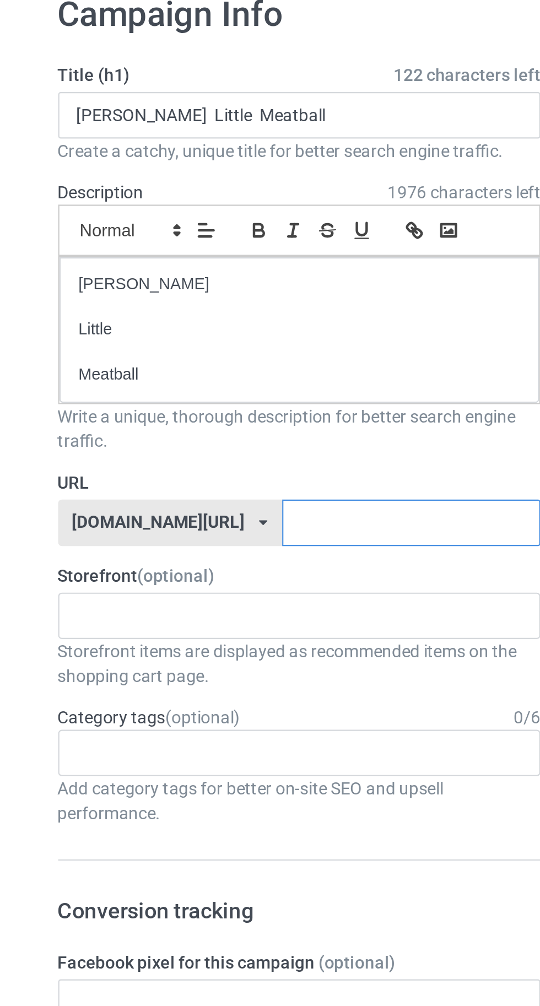
click at [246, 294] on input "text" at bounding box center [230, 293] width 116 height 21
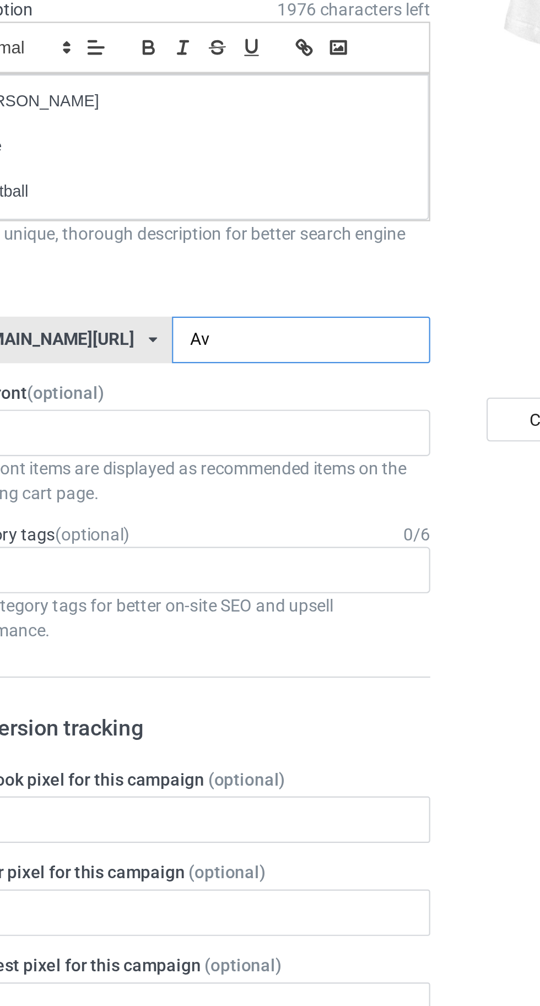
type input "Ava"
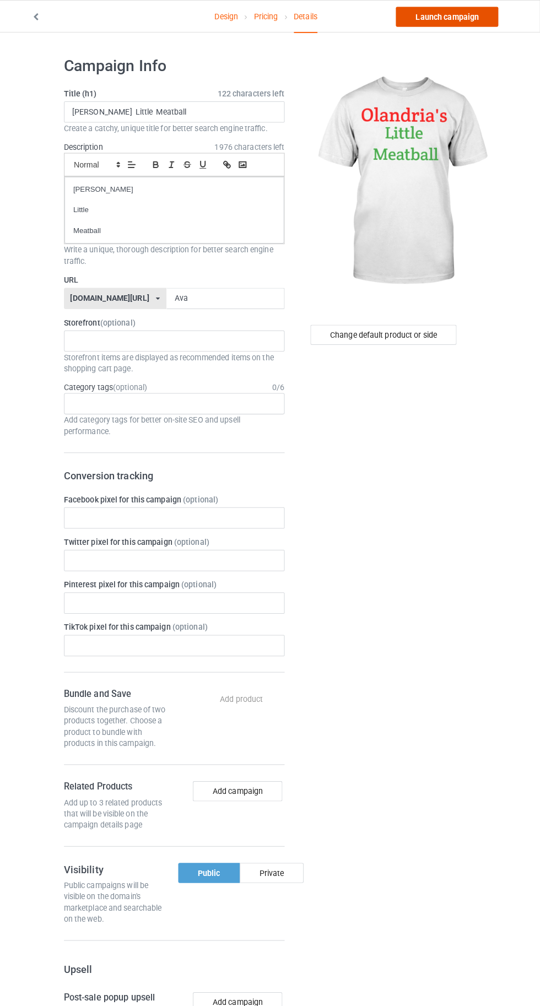
click at [435, 20] on link "Launch campaign" at bounding box center [448, 17] width 101 height 20
